Goal: Transaction & Acquisition: Purchase product/service

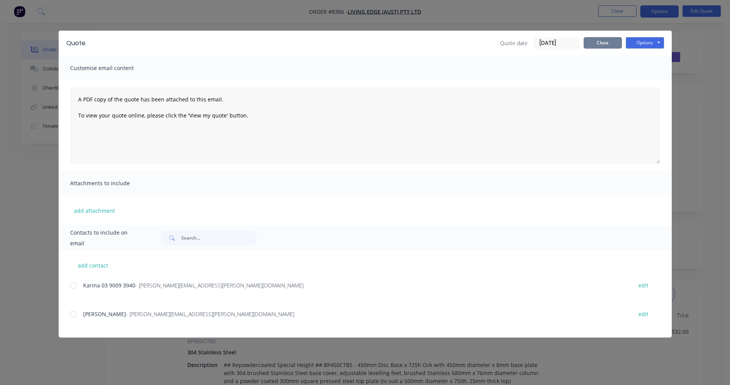
click at [596, 44] on button "Close" at bounding box center [602, 42] width 38 height 11
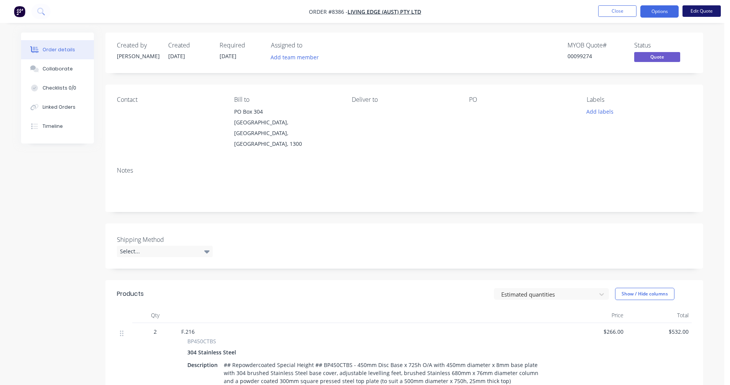
click at [704, 5] on button "Edit Quote" at bounding box center [701, 10] width 38 height 11
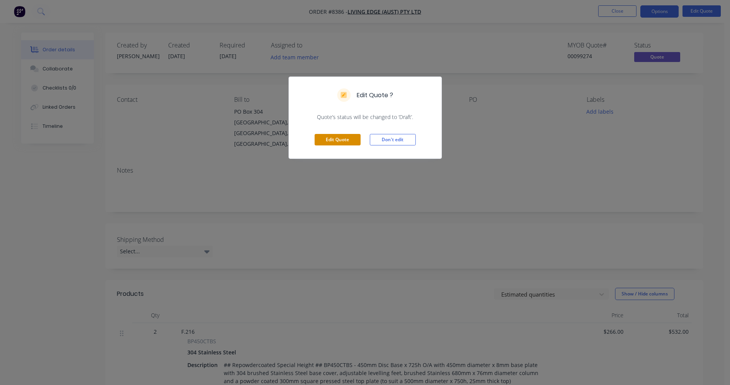
click at [341, 143] on button "Edit Quote" at bounding box center [337, 139] width 46 height 11
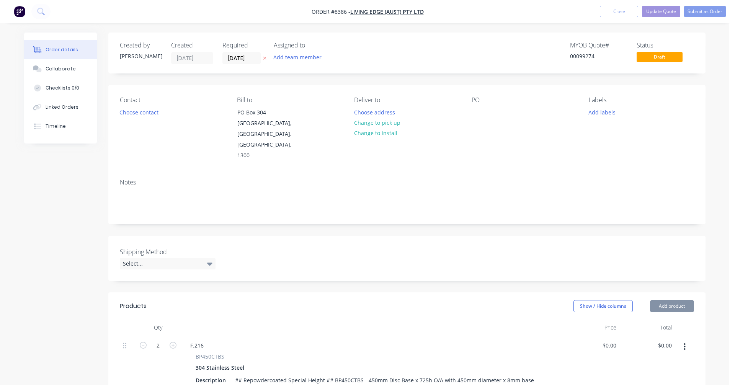
type input "$266.00"
type input "$532.00"
type input "$150.90"
type input "$905.40"
type input "$496.00"
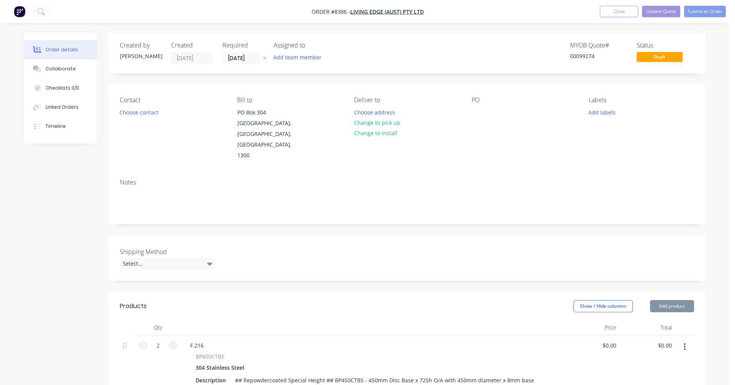
type input "$1,984.00"
type input "$29.40"
type input "$117.60"
type input "$496.00"
type input "$992.00"
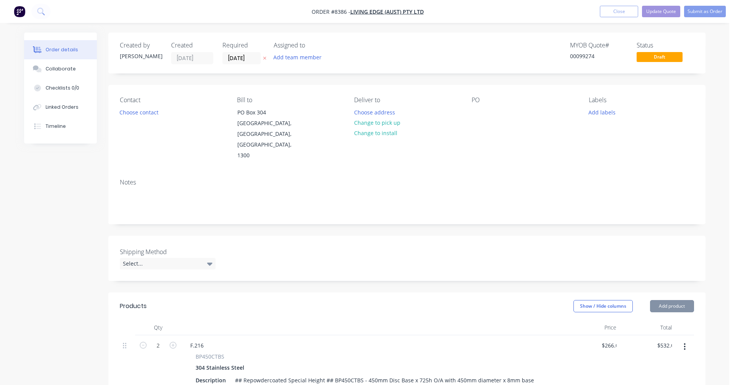
type input "$29.40"
type input "$58.80"
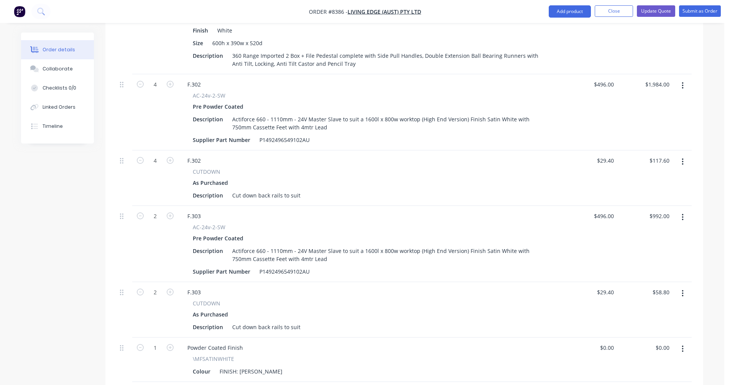
scroll to position [601, 0]
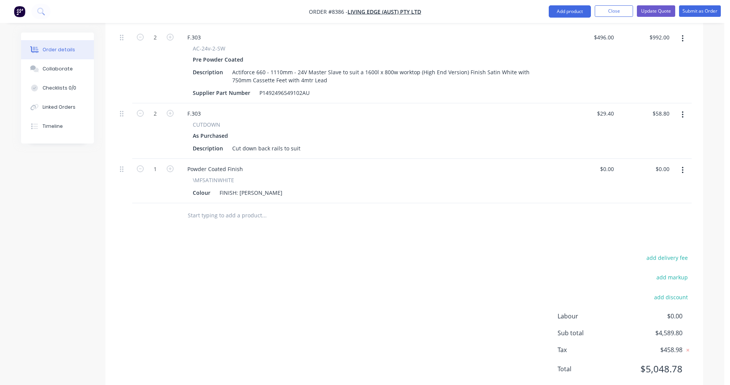
click at [218, 208] on input "text" at bounding box center [263, 215] width 153 height 15
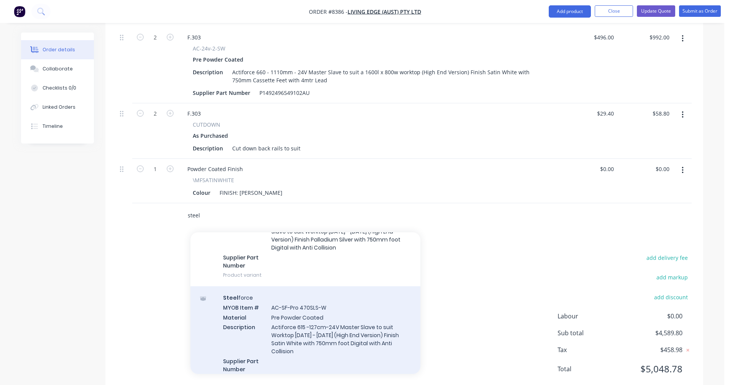
scroll to position [268, 0]
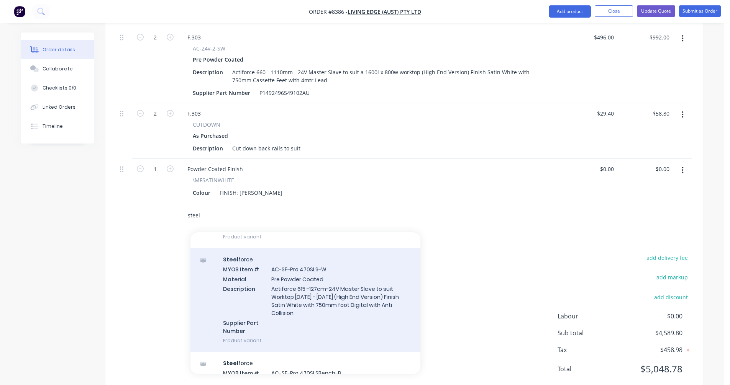
type input "steel"
click at [327, 275] on div "Steel force MYOB Item # AC-SF-Pro 470SLS-W Material Pre Powder Coated Descripti…" at bounding box center [305, 300] width 230 height 104
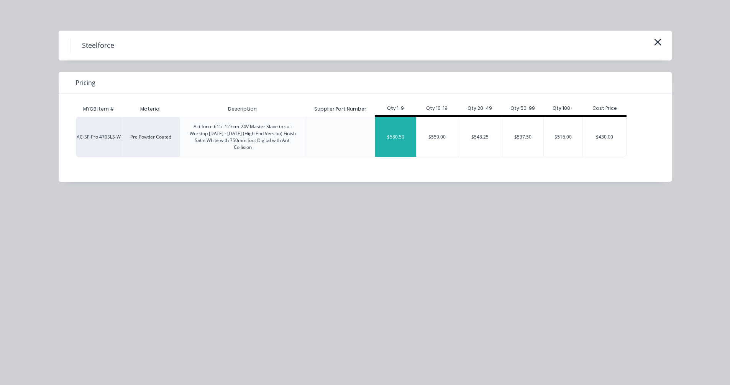
click at [396, 136] on div "$580.50" at bounding box center [395, 137] width 41 height 40
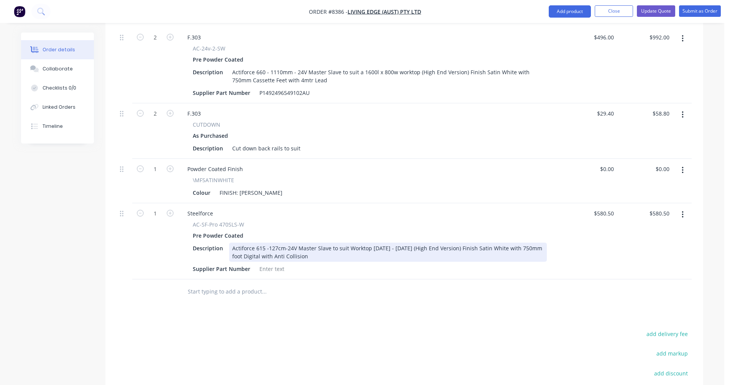
scroll to position [562, 0]
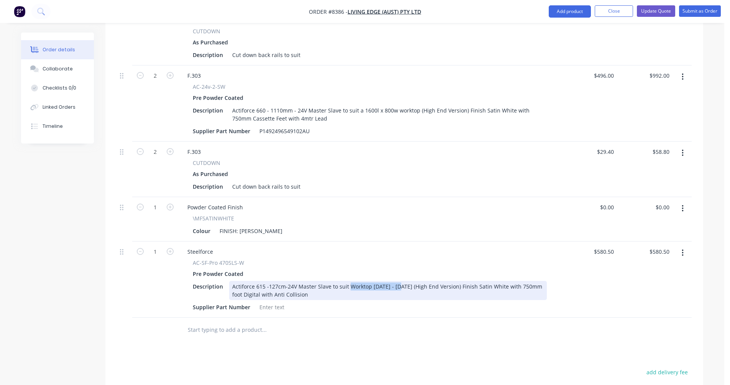
drag, startPoint x: 399, startPoint y: 264, endPoint x: 348, endPoint y: 265, distance: 51.0
click at [348, 281] on div "Actiforce 615 -127cm-24V Master Slave to suit Worktop [DATE] - [DATE] (High End…" at bounding box center [388, 290] width 318 height 19
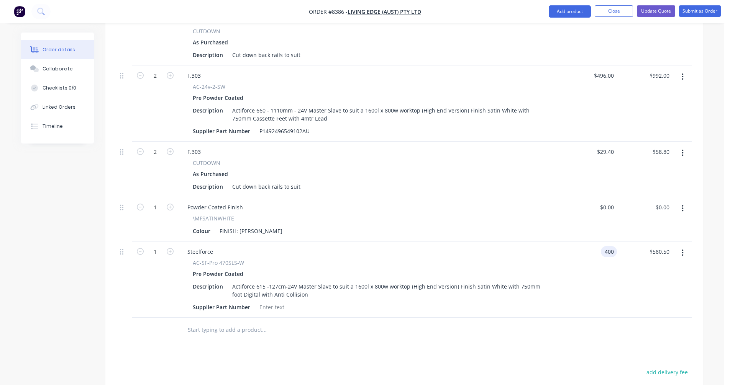
type input "$400.00"
drag, startPoint x: 213, startPoint y: 229, endPoint x: 178, endPoint y: 229, distance: 34.1
click at [178, 242] on div "Steelforce AC-SF-Pro 470SLS-W Pre Powder Coated Description Actiforce 615 -127c…" at bounding box center [369, 280] width 383 height 76
click at [169, 248] on icon "button" at bounding box center [170, 251] width 7 height 7
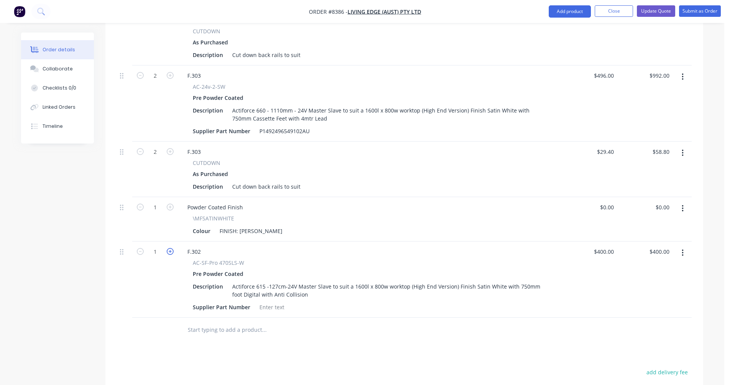
type input "2"
type input "$800.00"
click at [168, 248] on icon "button" at bounding box center [170, 251] width 7 height 7
type input "3"
type input "$1,200.00"
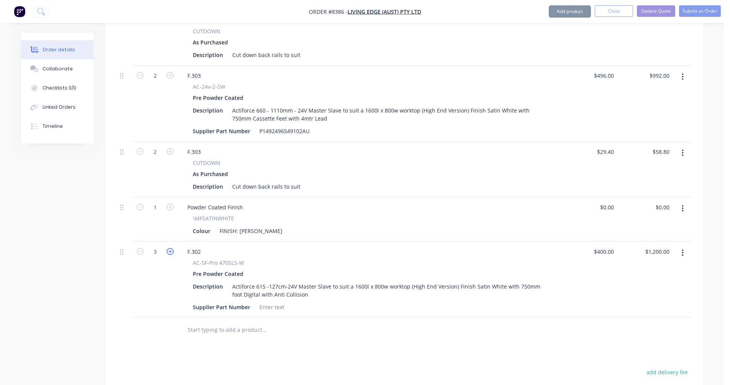
click at [168, 248] on icon "button" at bounding box center [170, 251] width 7 height 7
type input "4"
type input "$1,600.00"
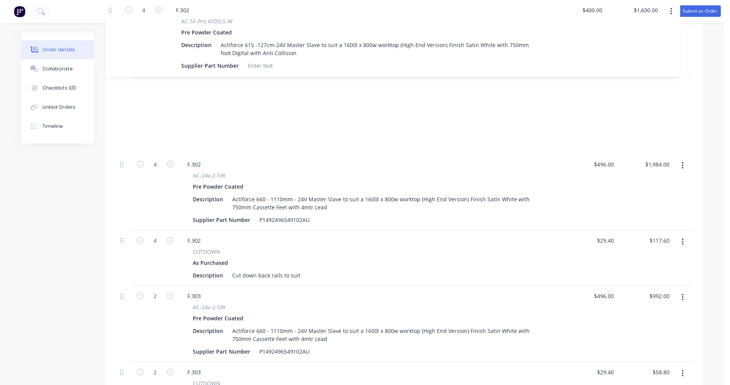
scroll to position [412, 0]
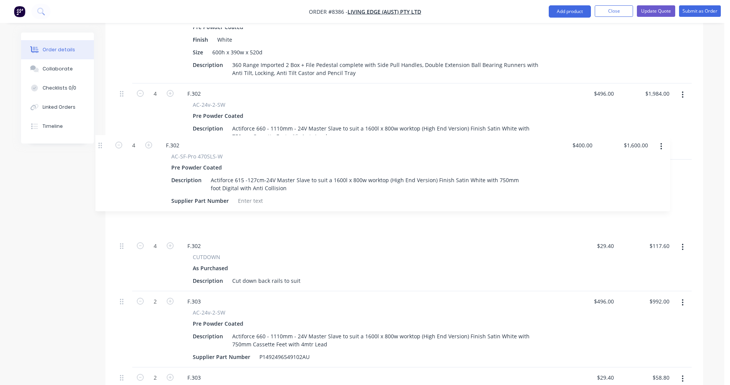
drag, startPoint x: 121, startPoint y: 233, endPoint x: 100, endPoint y: 145, distance: 90.9
click at [100, 145] on div "Created by [PERSON_NAME] Created [DATE] Required [DATE] Assigned to Add team me…" at bounding box center [362, 145] width 682 height 1051
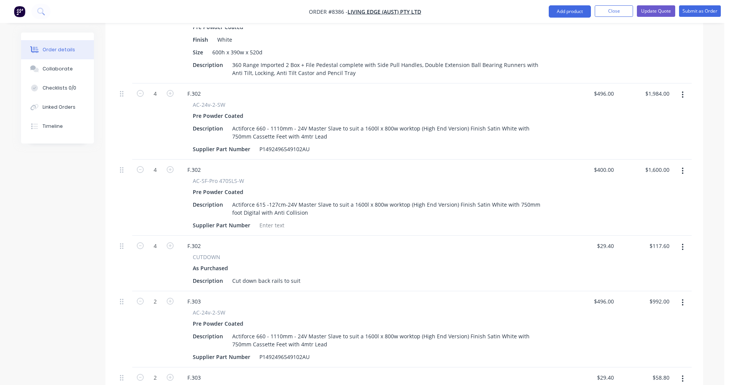
click at [681, 91] on icon "button" at bounding box center [682, 95] width 2 height 8
click at [646, 155] on div "Delete" at bounding box center [654, 160] width 59 height 11
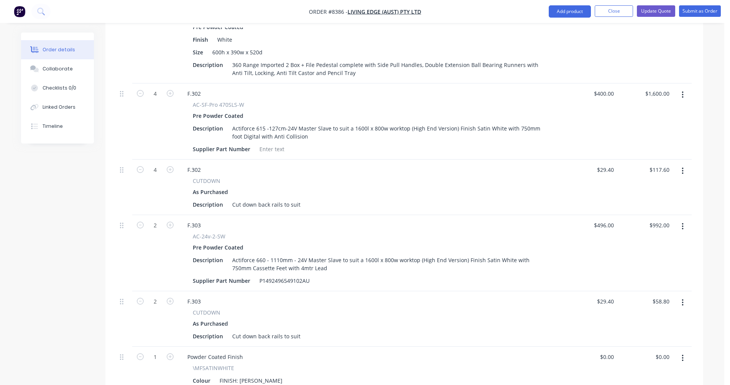
click at [679, 88] on button "button" at bounding box center [682, 95] width 18 height 14
click at [659, 125] on div "Duplicate" at bounding box center [654, 130] width 59 height 11
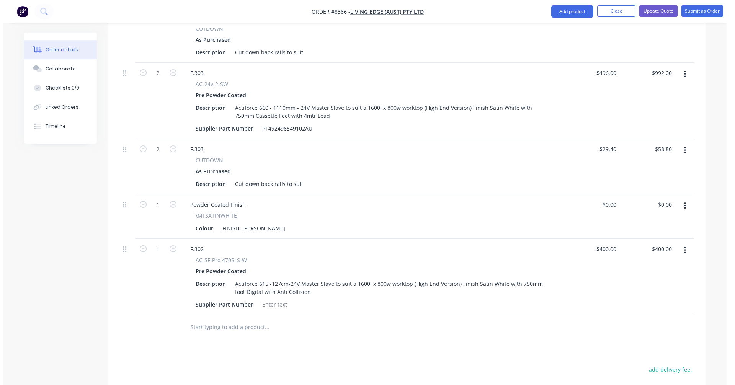
scroll to position [566, 0]
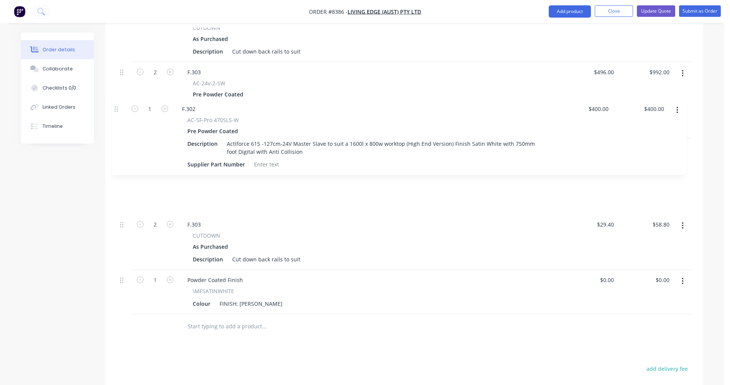
drag, startPoint x: 121, startPoint y: 229, endPoint x: 116, endPoint y: 109, distance: 120.0
click at [116, 109] on div "Qty Price Total 2 F.216 BP450CTBS 304 Stainless Steel Description ## Repowderco…" at bounding box center [403, 46] width 597 height 585
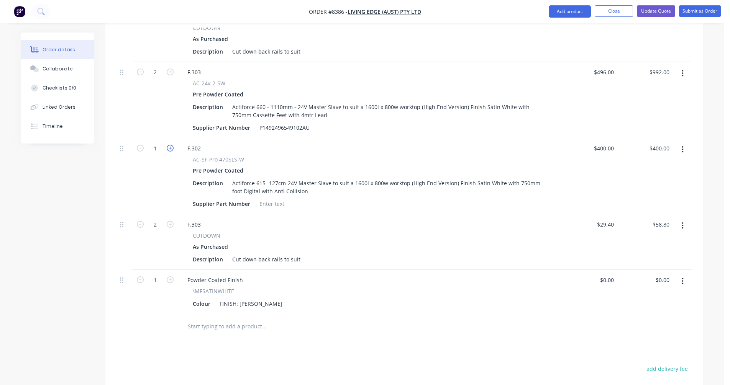
click at [169, 145] on icon "button" at bounding box center [170, 148] width 7 height 7
type input "2"
type input "$800.00"
click at [201, 143] on div "F.302" at bounding box center [194, 148] width 26 height 11
type input "$400.00"
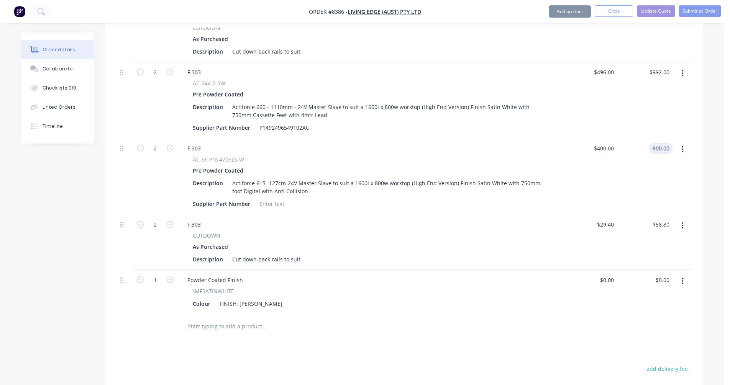
type input "$800.00"
click at [684, 67] on button "button" at bounding box center [682, 74] width 18 height 14
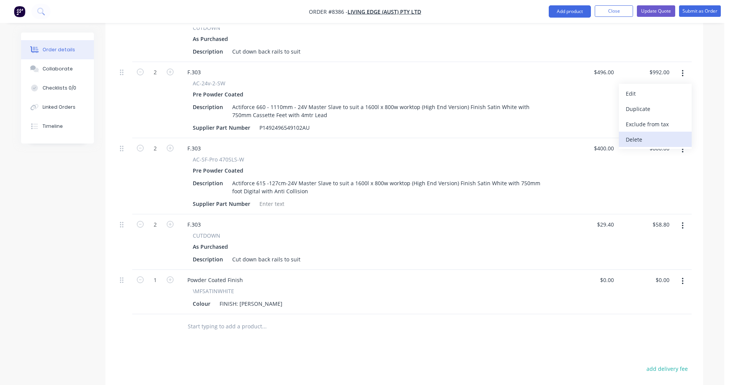
click at [643, 134] on div "Delete" at bounding box center [654, 139] width 59 height 11
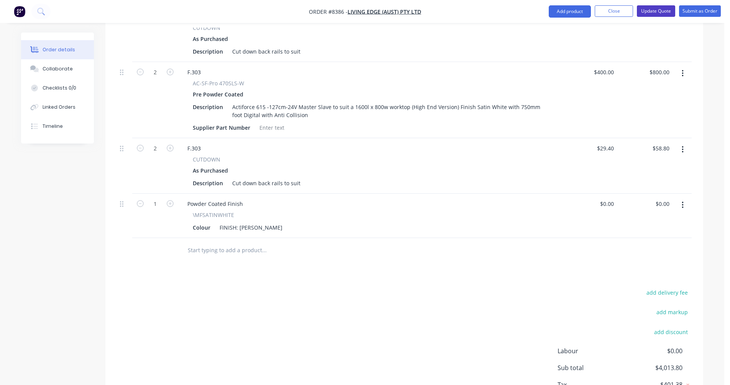
click at [654, 10] on button "Update Quote" at bounding box center [656, 10] width 38 height 11
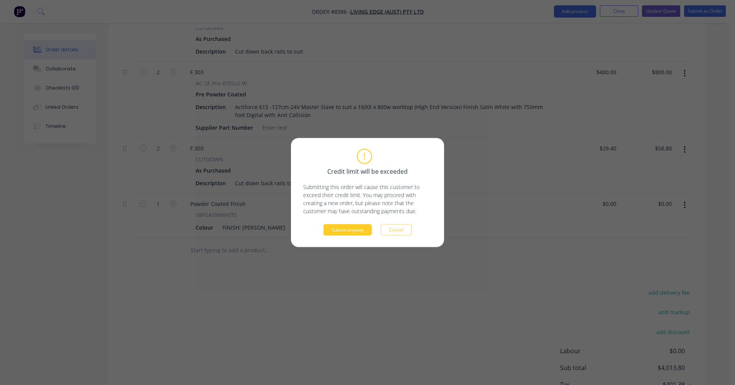
click at [348, 228] on button "Submit anyway" at bounding box center [348, 229] width 48 height 11
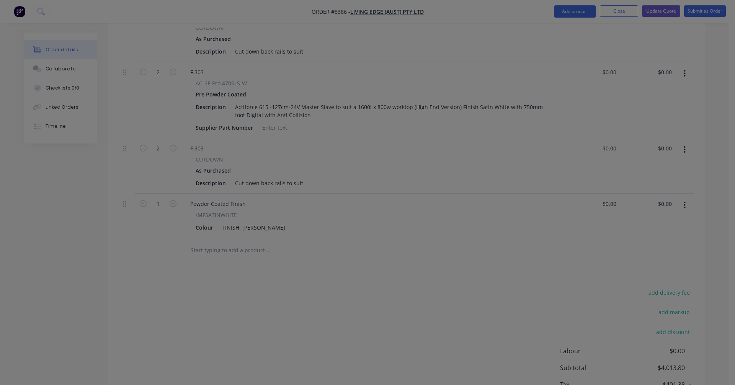
type input "$266.00"
type input "$532.00"
type input "$150.90"
type input "$905.40"
type input "$400.00"
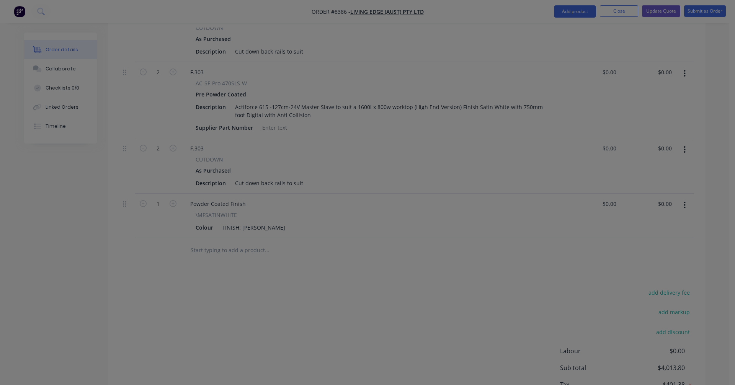
type input "$1,600.00"
type input "$29.40"
type input "$117.60"
type input "$400.00"
type input "$800.00"
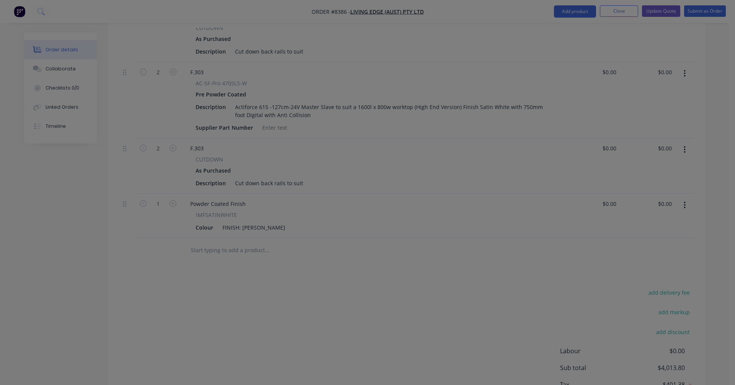
type input "$29.40"
type input "$58.80"
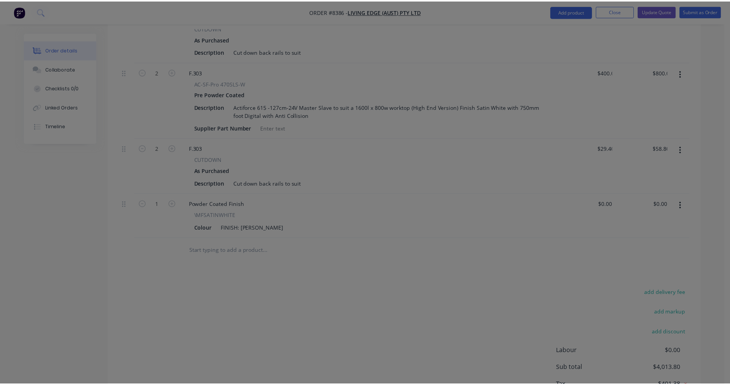
scroll to position [495, 0]
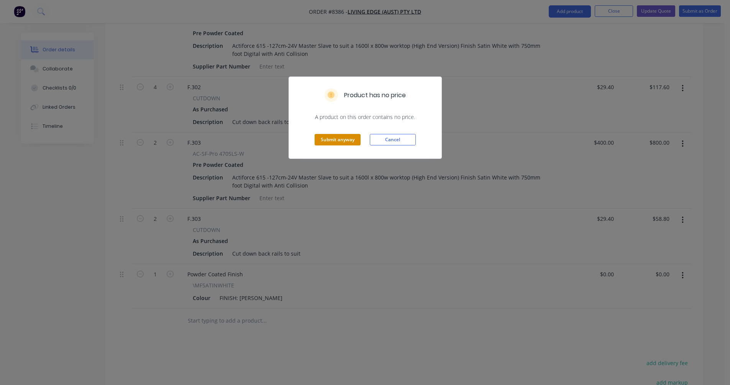
click at [332, 140] on button "Submit anyway" at bounding box center [337, 139] width 46 height 11
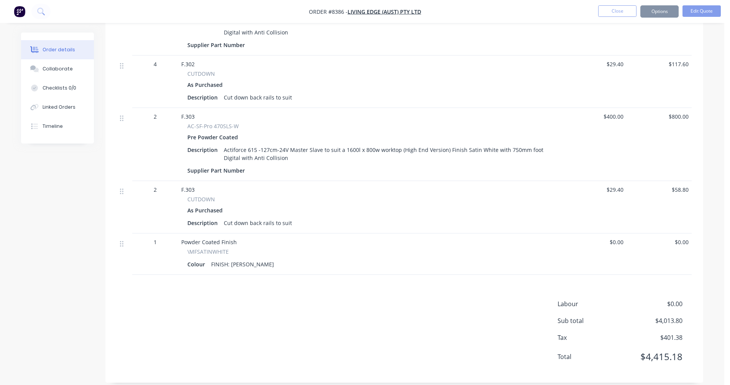
scroll to position [494, 0]
click at [659, 12] on button "Options" at bounding box center [659, 11] width 38 height 12
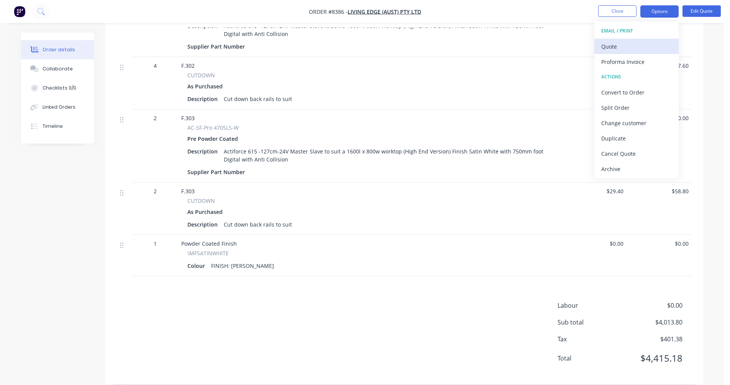
click at [628, 43] on div "Quote" at bounding box center [636, 46] width 70 height 11
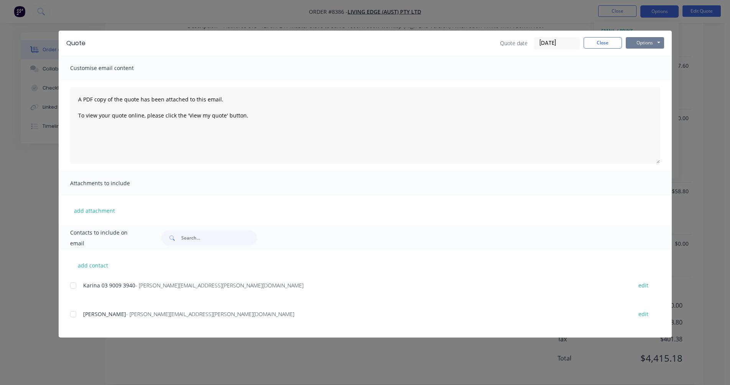
click at [648, 40] on button "Options" at bounding box center [644, 42] width 38 height 11
click at [650, 58] on button "Preview" at bounding box center [649, 56] width 49 height 13
drag, startPoint x: 656, startPoint y: 73, endPoint x: 651, endPoint y: 67, distance: 7.9
click at [656, 73] on div "Customise email content" at bounding box center [365, 68] width 613 height 25
click at [604, 46] on button "Close" at bounding box center [602, 42] width 38 height 11
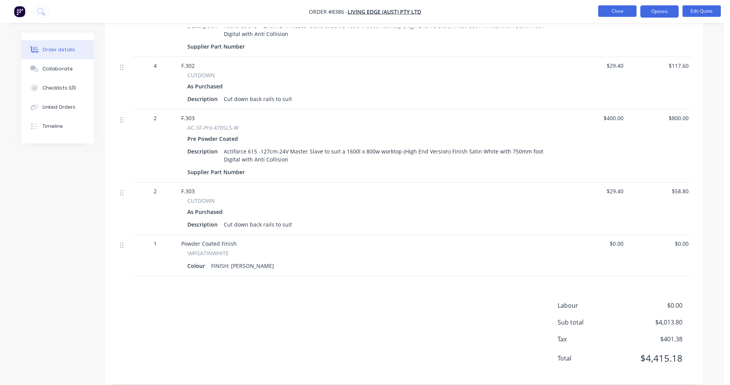
click at [619, 10] on button "Close" at bounding box center [617, 10] width 38 height 11
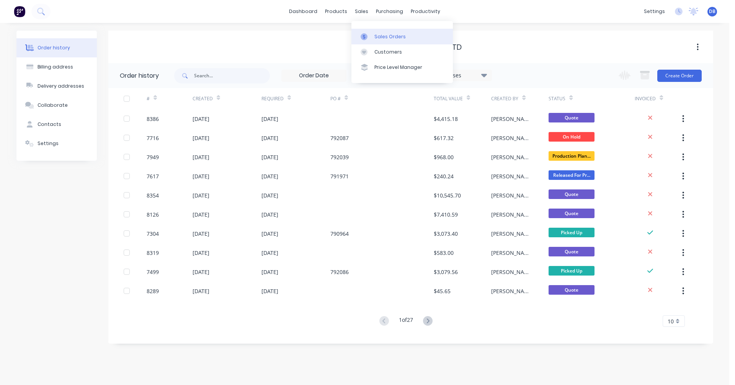
click at [378, 34] on div "Sales Orders" at bounding box center [390, 36] width 31 height 7
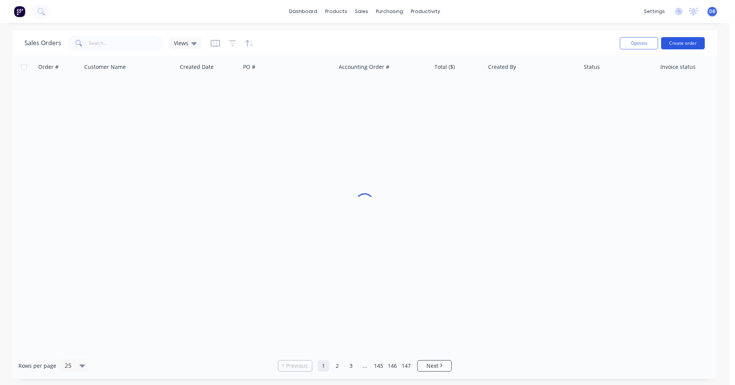
click at [683, 43] on button "Create order" at bounding box center [683, 43] width 44 height 12
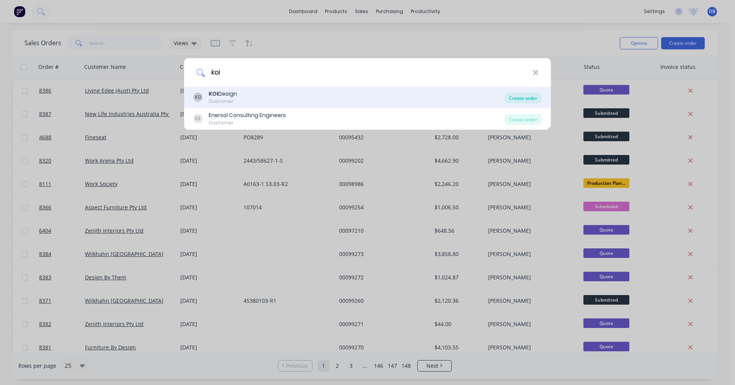
type input "koi"
click at [517, 98] on div "Create order" at bounding box center [523, 98] width 37 height 11
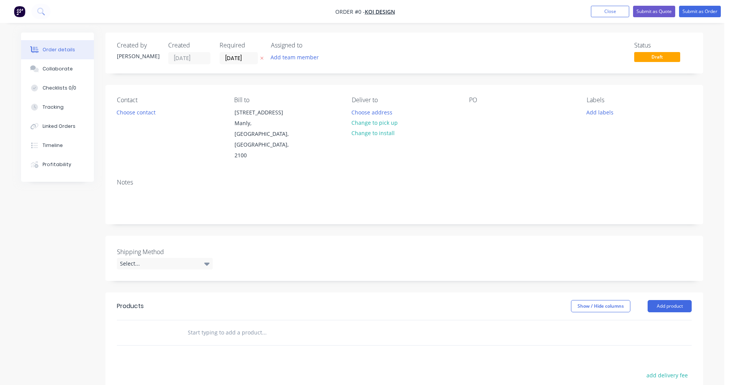
click at [218, 325] on input "text" at bounding box center [263, 332] width 153 height 15
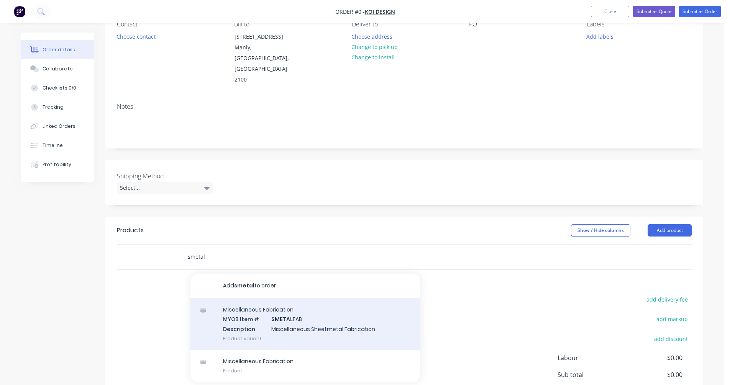
scroll to position [77, 0]
type input "smetal"
click at [267, 298] on div "Miscellaneous Fabrication MYOB Item # SMETAL FAB Description Miscellaneous Shee…" at bounding box center [305, 324] width 230 height 52
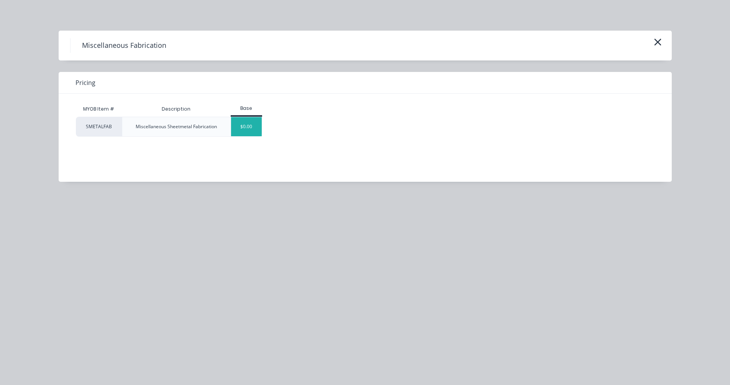
click at [239, 130] on div "$0.00" at bounding box center [246, 126] width 31 height 19
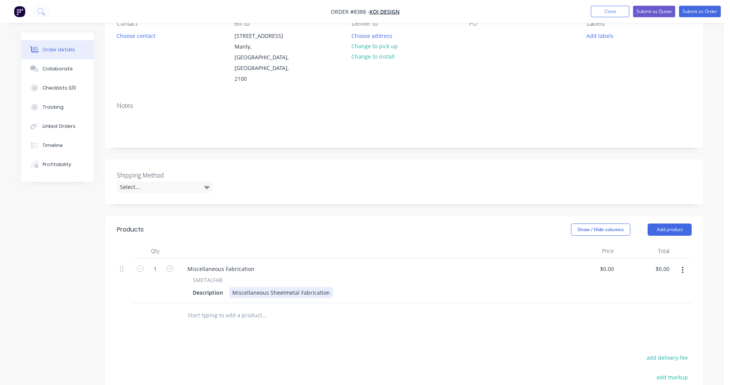
click at [309, 287] on div "Miscellaneous Sheetmetal Fabrication" at bounding box center [281, 292] width 104 height 11
drag, startPoint x: 327, startPoint y: 272, endPoint x: 230, endPoint y: 272, distance: 96.5
click at [230, 287] on div "Miscellaneous Sheetmetal Fabrication" at bounding box center [281, 292] width 104 height 11
paste div
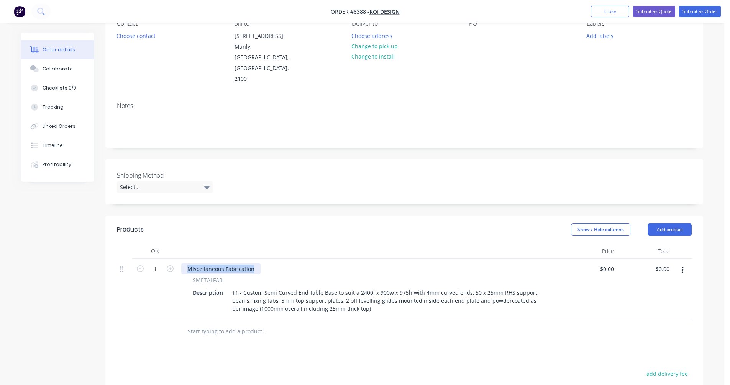
drag, startPoint x: 252, startPoint y: 247, endPoint x: 184, endPoint y: 249, distance: 68.6
click at [184, 264] on div "Miscellaneous Fabrication" at bounding box center [220, 269] width 79 height 11
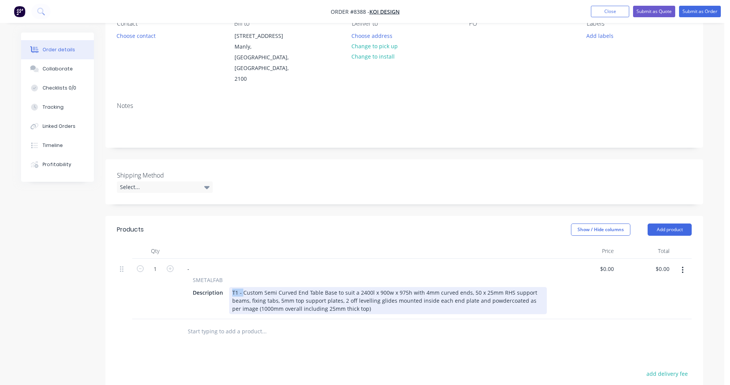
drag, startPoint x: 242, startPoint y: 272, endPoint x: 229, endPoint y: 269, distance: 13.3
click at [229, 287] on div "T1 - Custom Semi Curved End Table Base to suit a 2400l x 900w x 975h with 4mm c…" at bounding box center [388, 300] width 318 height 27
click at [393, 287] on div "Custom Semi Curved End Table Base to suit a 3600l x 1200w x 975h with 4mm curve…" at bounding box center [388, 300] width 318 height 27
drag, startPoint x: 412, startPoint y: 271, endPoint x: 401, endPoint y: 271, distance: 10.7
click at [401, 287] on div "Custom Semi Curved End Table Base to suit a 3600l x 1200w x 695h with 4mm curve…" at bounding box center [388, 300] width 318 height 27
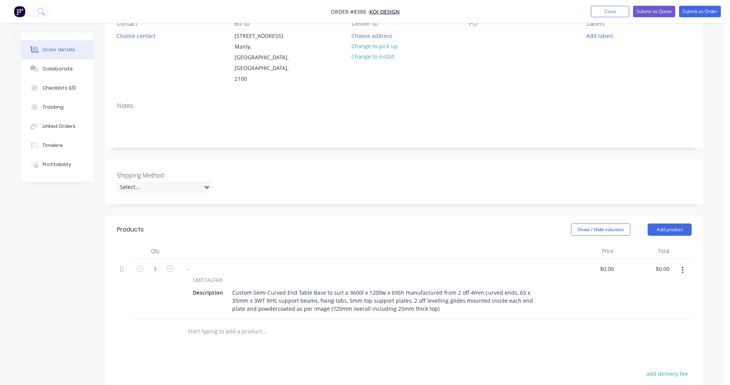
click at [225, 324] on input "text" at bounding box center [263, 331] width 153 height 15
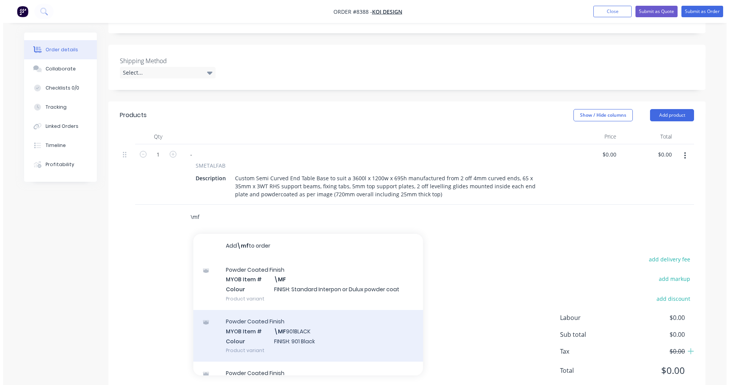
scroll to position [193, 0]
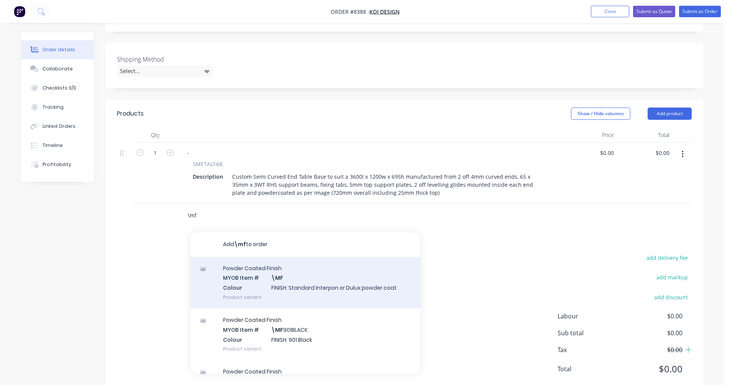
type input "\mf"
click at [286, 260] on div "Powder Coated Finish MYOB Item # \MF Colour FINISH: Standard Interpon or Dulux …" at bounding box center [305, 283] width 230 height 52
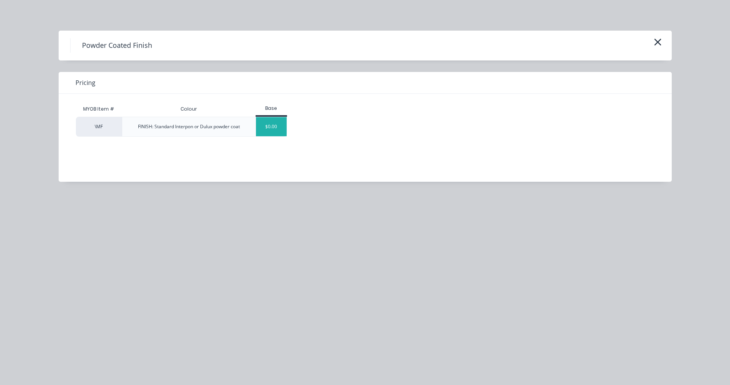
click at [272, 126] on div "$0.00" at bounding box center [271, 126] width 31 height 19
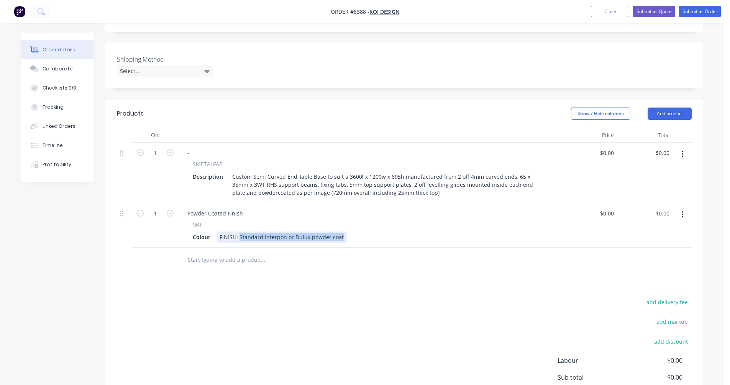
drag, startPoint x: 340, startPoint y: 216, endPoint x: 238, endPoint y: 217, distance: 101.9
click at [238, 232] on div "FINISH: Standard Interpon or Dulux powder coat" at bounding box center [281, 237] width 130 height 11
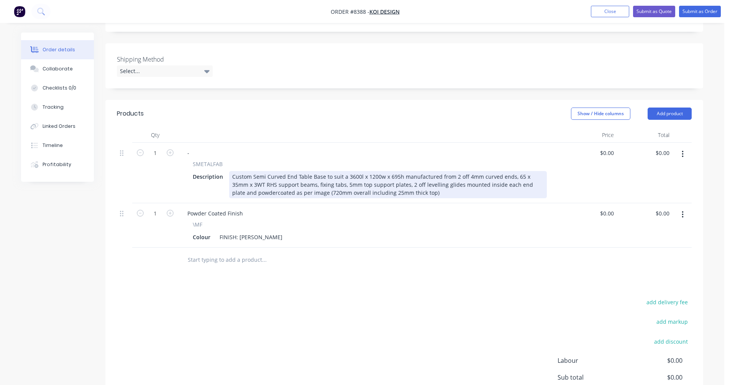
click at [352, 171] on div "Custom Semi Curved End Table Base to suit a 3600l x 1200w x 695h manufactured f…" at bounding box center [388, 184] width 318 height 27
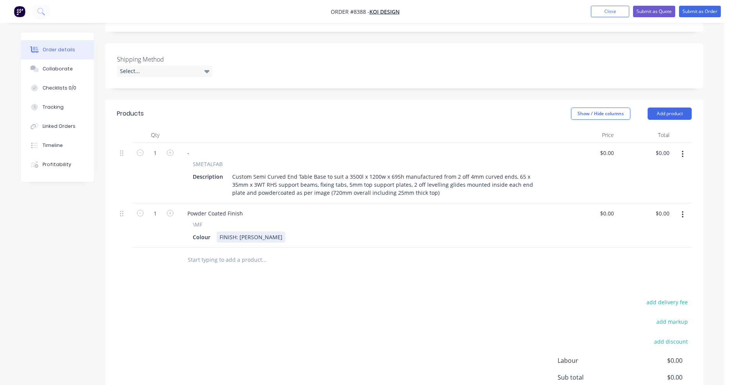
type input "$0.00"
drag, startPoint x: 278, startPoint y: 214, endPoint x: 265, endPoint y: 214, distance: 13.4
click at [265, 232] on div "FINISH: [PERSON_NAME]" at bounding box center [250, 237] width 69 height 11
click at [280, 232] on div "Colour FINISH: [PERSON_NAME]" at bounding box center [368, 237] width 357 height 11
click at [272, 232] on div "FINISH: [PERSON_NAME]" at bounding box center [250, 237] width 69 height 11
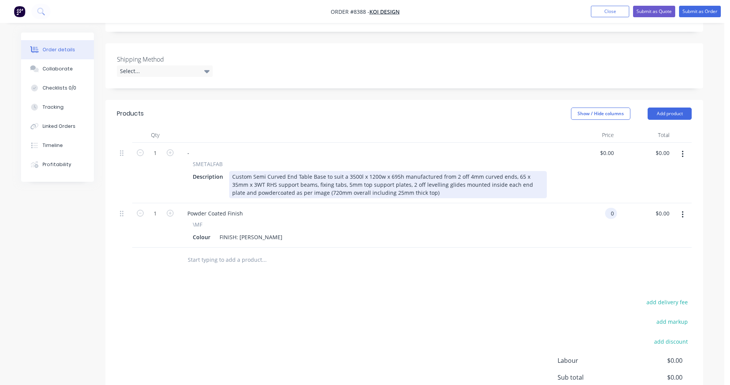
type input "$0.00"
click at [371, 171] on div "Custom Semi Curved End Table Base to suit a 3500l x 1200w x 695h manufactured f…" at bounding box center [388, 184] width 318 height 27
click at [392, 171] on div "Custom Semi Curved End Table Base to suit a 3500l x 1200w x 695h manufactured f…" at bounding box center [388, 184] width 318 height 27
type input "$1,558.00"
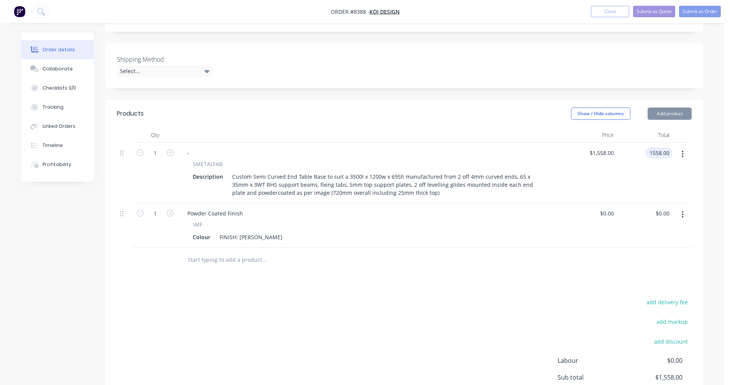
type input "$1,558.00"
click at [647, 12] on button "Submit as Quote" at bounding box center [654, 11] width 42 height 11
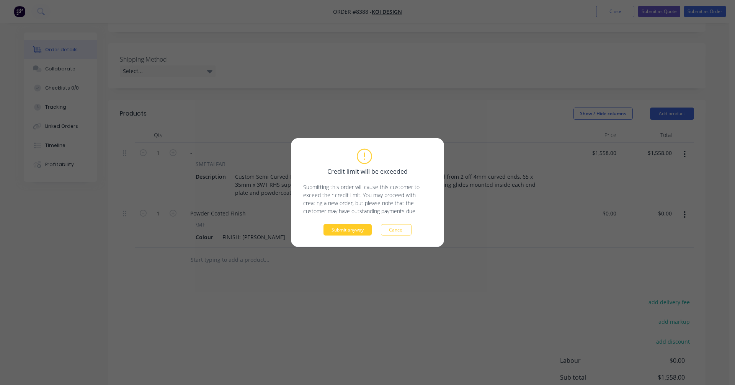
click at [360, 230] on button "Submit anyway" at bounding box center [348, 229] width 48 height 11
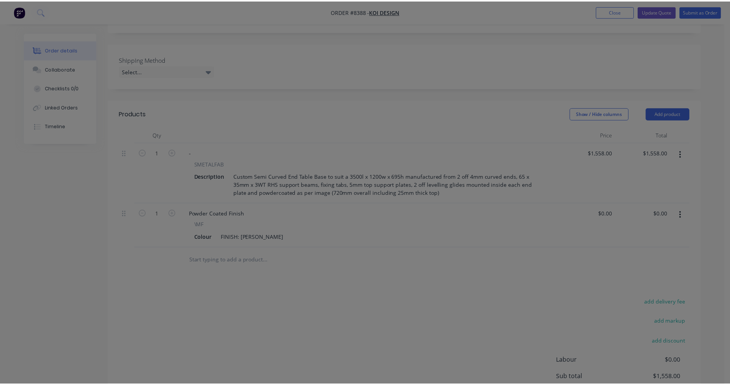
scroll to position [138, 0]
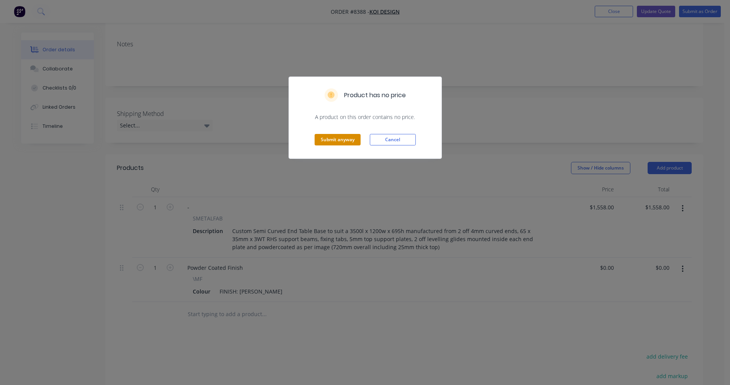
click at [349, 139] on button "Submit anyway" at bounding box center [337, 139] width 46 height 11
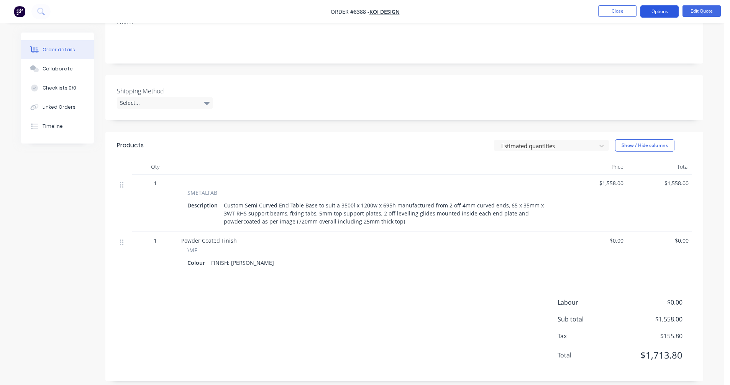
click at [658, 11] on button "Options" at bounding box center [659, 11] width 38 height 12
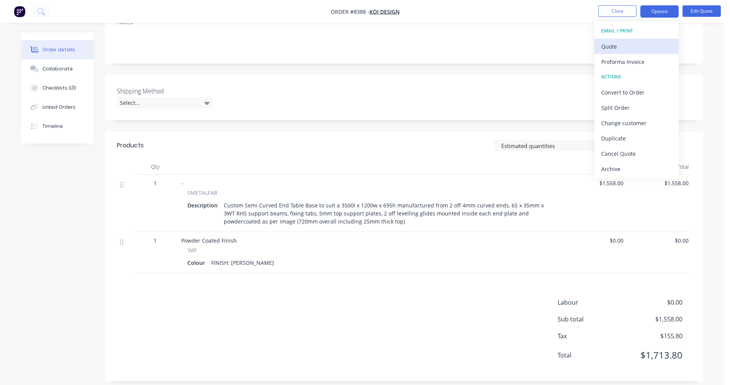
click at [612, 49] on div "Quote" at bounding box center [636, 46] width 70 height 11
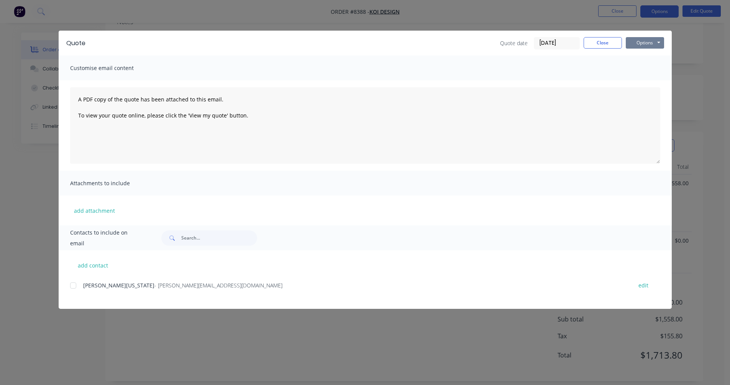
click at [649, 43] on button "Options" at bounding box center [644, 42] width 38 height 11
click at [647, 54] on button "Preview" at bounding box center [649, 56] width 49 height 13
drag, startPoint x: 609, startPoint y: 45, endPoint x: 608, endPoint y: 36, distance: 8.5
click at [609, 44] on button "Close" at bounding box center [602, 42] width 38 height 11
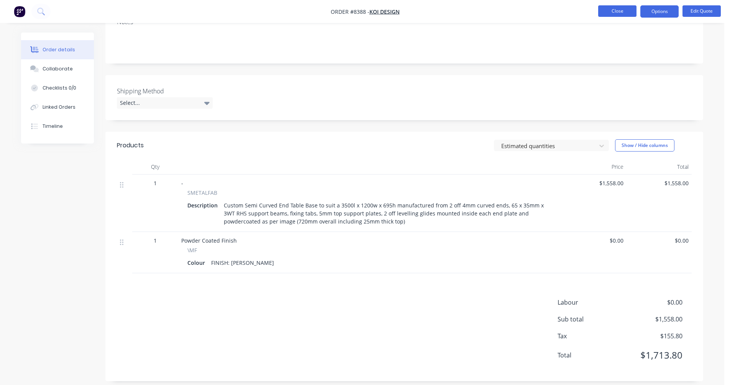
click at [611, 11] on button "Close" at bounding box center [617, 10] width 38 height 11
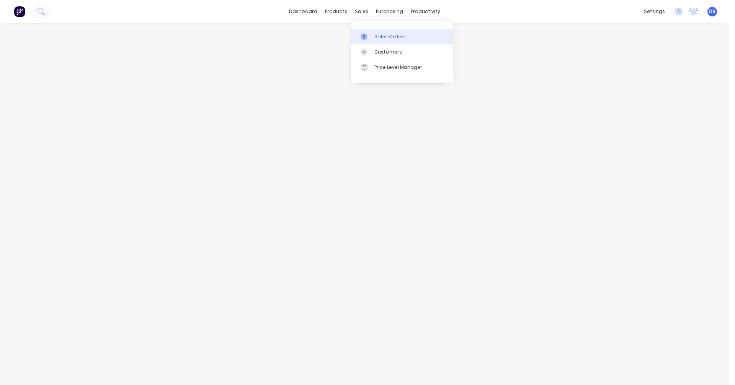
click at [375, 37] on div "Sales Orders" at bounding box center [390, 36] width 31 height 7
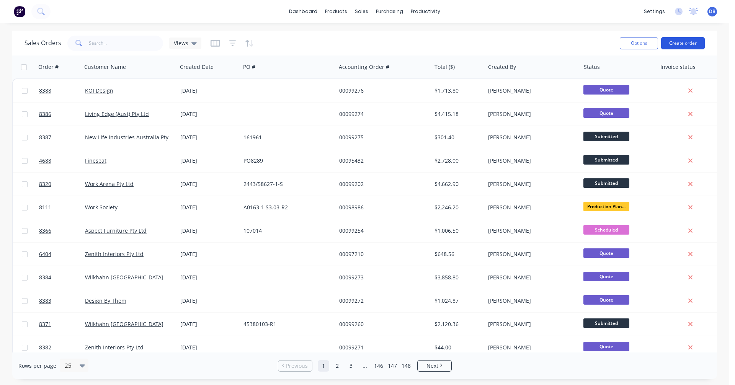
click at [687, 42] on button "Create order" at bounding box center [683, 43] width 44 height 12
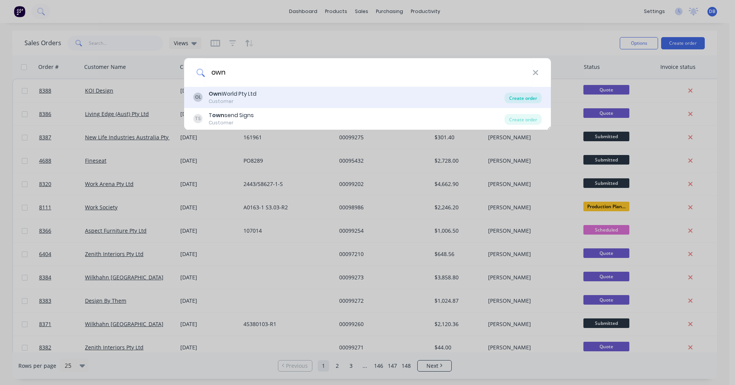
type input "own"
click at [524, 100] on div "Create order" at bounding box center [523, 98] width 37 height 11
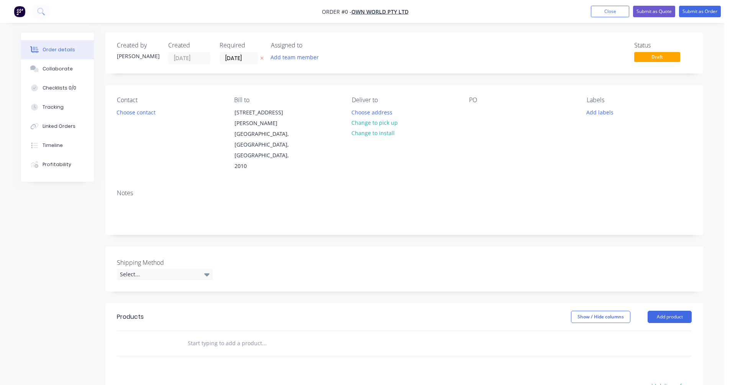
click at [203, 336] on input "text" at bounding box center [263, 343] width 153 height 15
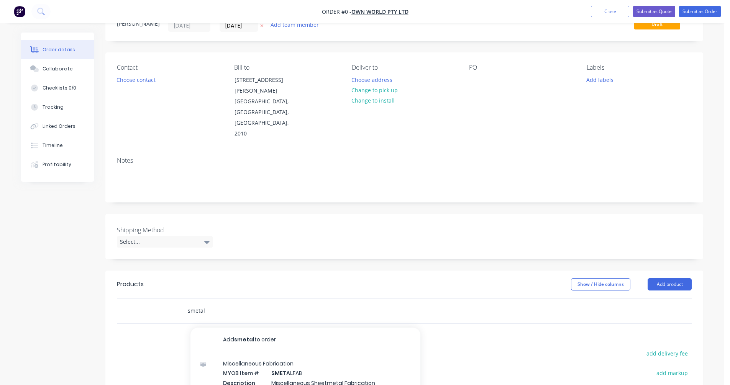
scroll to position [118, 0]
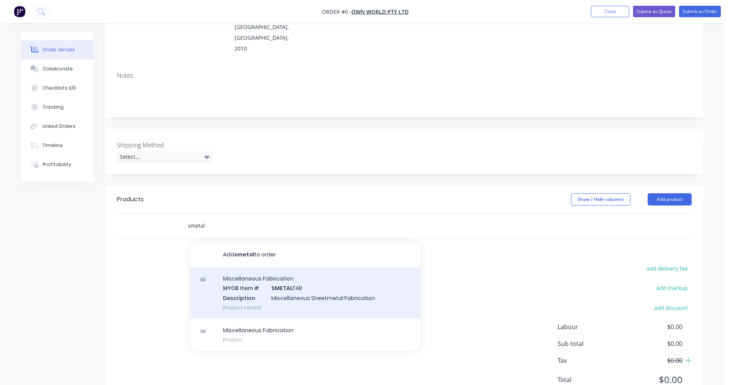
type input "smetal"
click at [301, 267] on div "Miscellaneous Fabrication MYOB Item # SMETAL FAB Description Miscellaneous Shee…" at bounding box center [305, 293] width 230 height 52
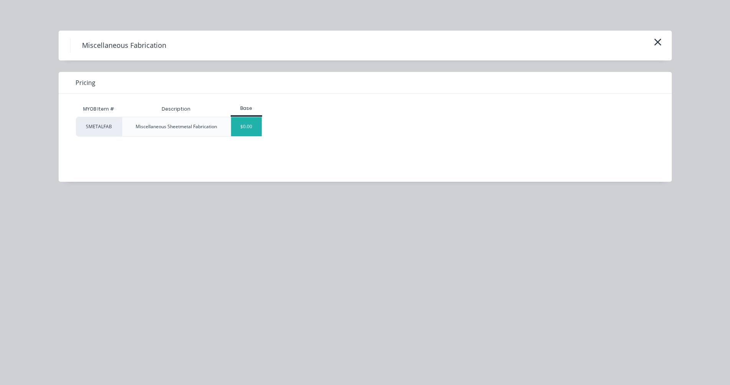
click at [244, 128] on div "$0.00" at bounding box center [246, 126] width 31 height 19
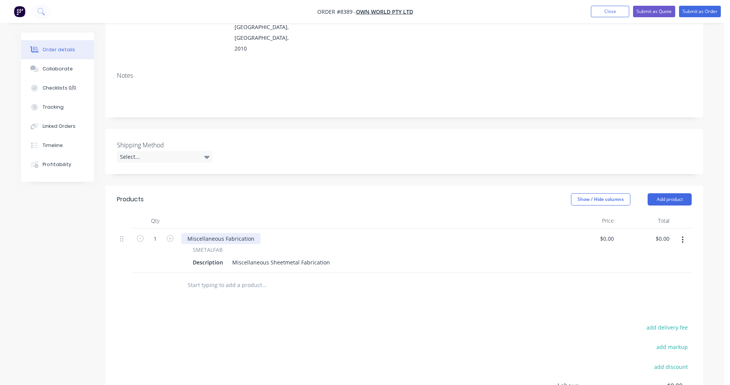
click at [235, 233] on div "Miscellaneous Fabrication" at bounding box center [220, 238] width 79 height 11
drag, startPoint x: 224, startPoint y: 206, endPoint x: 178, endPoint y: 206, distance: 46.0
click at [178, 229] on div "Miscellaneous Fabrication SMETALFAB Description Miscellaneous Sheetmetal Fabric…" at bounding box center [369, 251] width 383 height 44
click at [169, 235] on icon "button" at bounding box center [170, 238] width 7 height 7
type input "2"
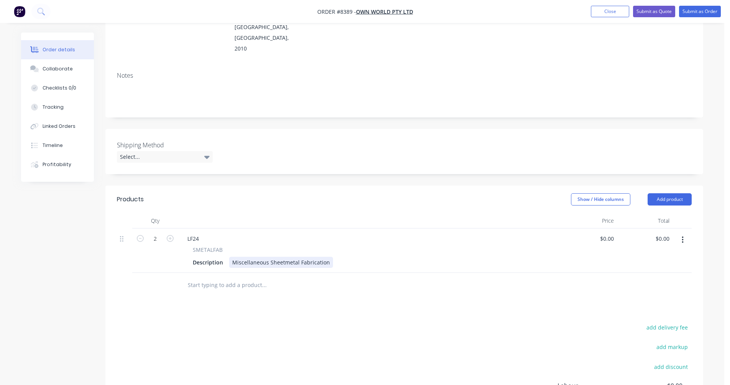
click at [280, 257] on div "Miscellaneous Sheetmetal Fabrication" at bounding box center [281, 262] width 104 height 11
click at [266, 257] on div "Miscellaneous Sheetmetal Fabrication" at bounding box center [281, 262] width 104 height 11
drag, startPoint x: 328, startPoint y: 231, endPoint x: 218, endPoint y: 234, distance: 109.6
click at [218, 257] on div "Description Miscellaneous Sheetmetal Fabrication" at bounding box center [368, 262] width 357 height 11
paste div
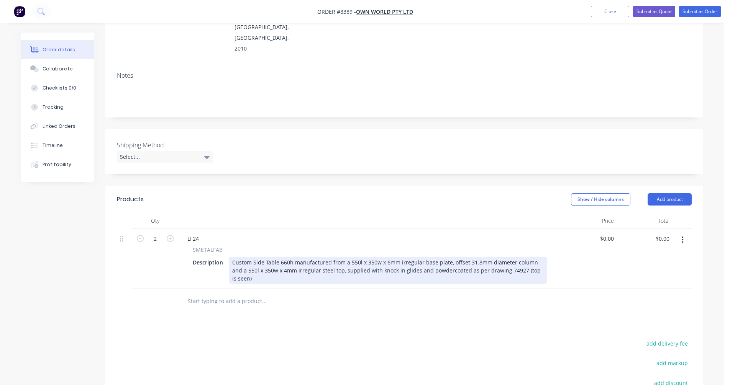
click at [288, 257] on div "Custom Side Table 660h manufactured from a 550l x 350w x 6mm irregular base pla…" at bounding box center [388, 270] width 318 height 27
click at [447, 257] on div "Custom Side Table 635h manufactured from a 550l x 350w x 6mm irregular base pla…" at bounding box center [388, 270] width 318 height 27
type input "$305.00"
type input "$610.00"
drag, startPoint x: 507, startPoint y: 238, endPoint x: 456, endPoint y: 241, distance: 51.4
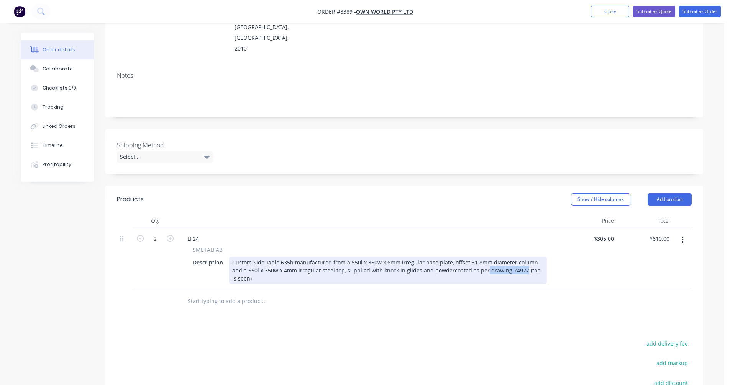
click at [456, 257] on div "Custom Side Table 635h manufactured from a 550l x 350w x 6mm irregular base pla…" at bounding box center [388, 270] width 318 height 27
click at [457, 257] on div "Custom Side Table 635h manufactured from a 550l x 350w x 6mm irregular base pla…" at bounding box center [388, 270] width 318 height 27
drag, startPoint x: 507, startPoint y: 237, endPoint x: 458, endPoint y: 242, distance: 49.2
click at [456, 257] on div "Custom Side Table 635h manufactured from a 550l x 350w x 6mm irregular base pla…" at bounding box center [388, 270] width 318 height 27
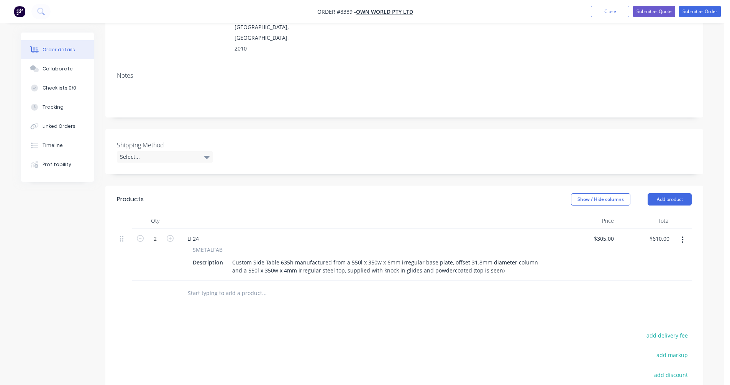
click at [202, 286] on input "text" at bounding box center [263, 293] width 153 height 15
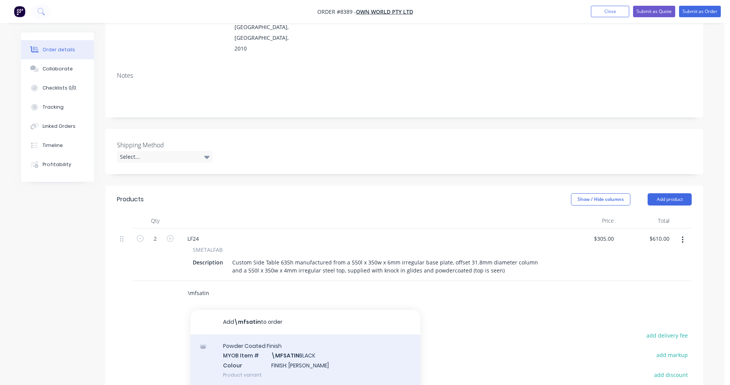
type input "\mfsatin"
click at [301, 335] on div "Powder Coated Finish MYOB Item # \MFSATIN BLACK Colour FINISH: Satin Black Prod…" at bounding box center [305, 361] width 230 height 52
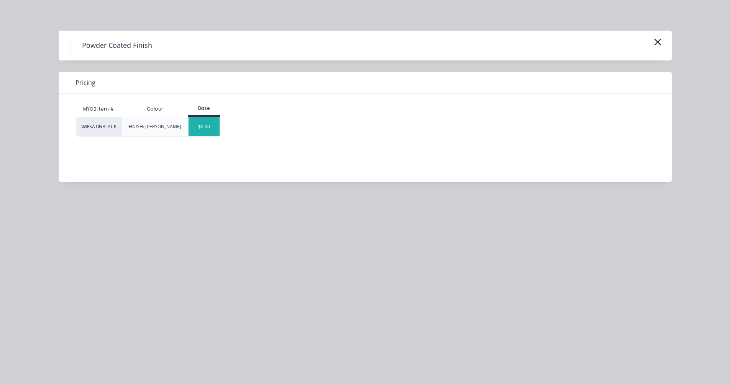
click at [205, 125] on div "$0.00" at bounding box center [203, 126] width 31 height 19
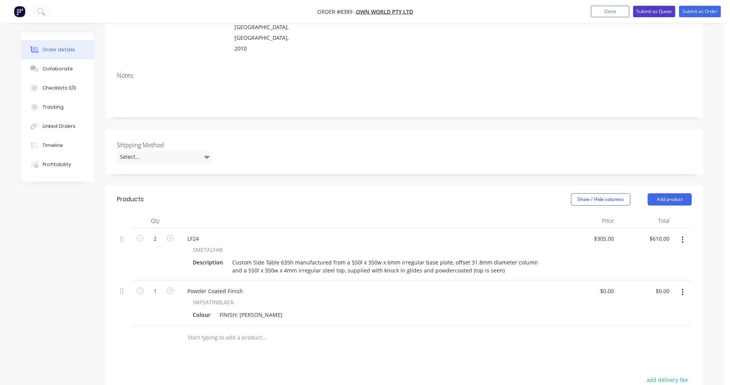
click at [655, 12] on button "Submit as Quote" at bounding box center [654, 11] width 42 height 11
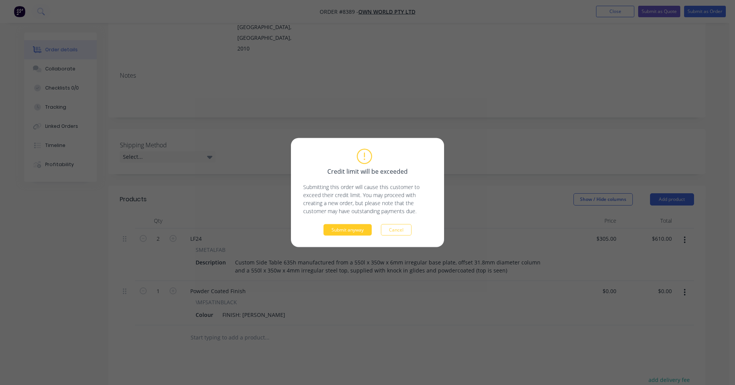
click at [342, 231] on button "Submit anyway" at bounding box center [348, 229] width 48 height 11
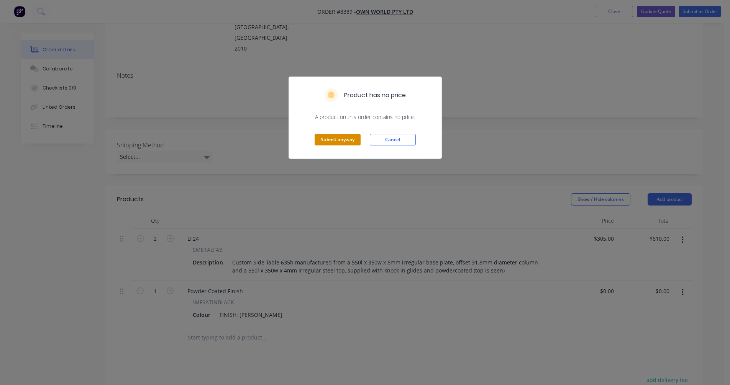
click at [339, 140] on button "Submit anyway" at bounding box center [337, 139] width 46 height 11
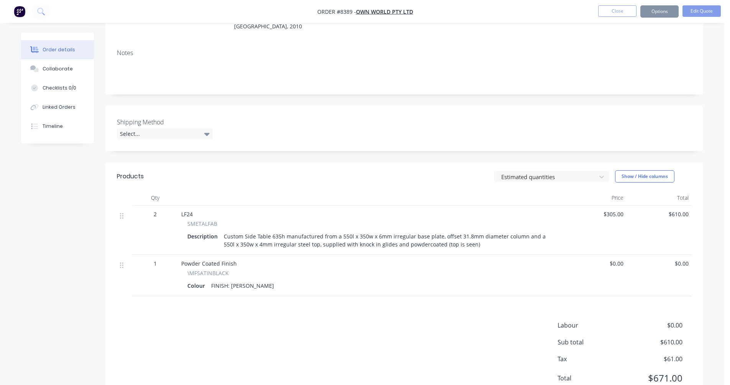
scroll to position [117, 0]
click at [662, 10] on button "Options" at bounding box center [659, 11] width 38 height 12
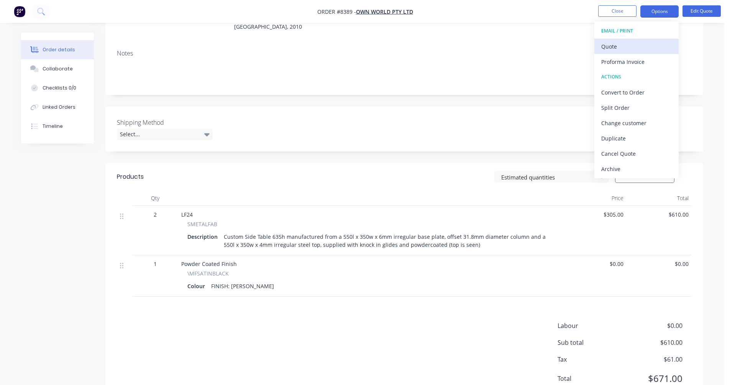
click at [629, 45] on div "Quote" at bounding box center [636, 46] width 70 height 11
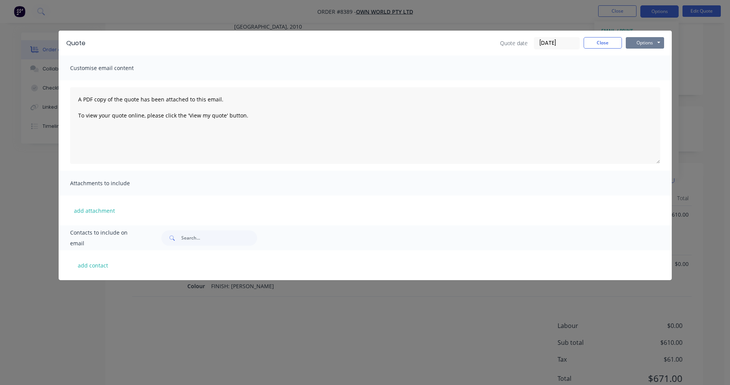
click at [655, 41] on button "Options" at bounding box center [644, 42] width 38 height 11
click at [660, 53] on button "Preview" at bounding box center [649, 56] width 49 height 13
click at [602, 43] on button "Close" at bounding box center [602, 42] width 38 height 11
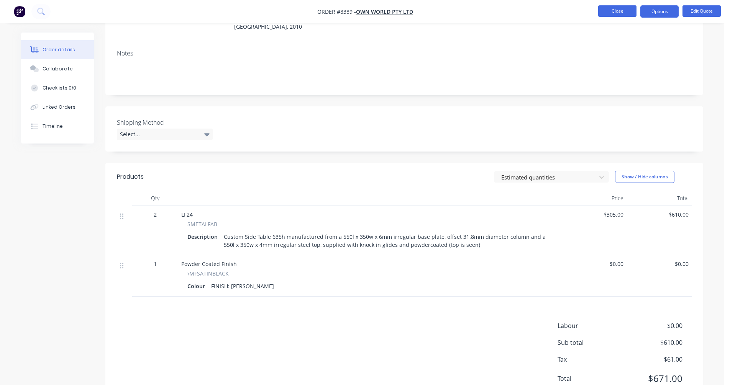
click at [617, 12] on button "Close" at bounding box center [617, 10] width 38 height 11
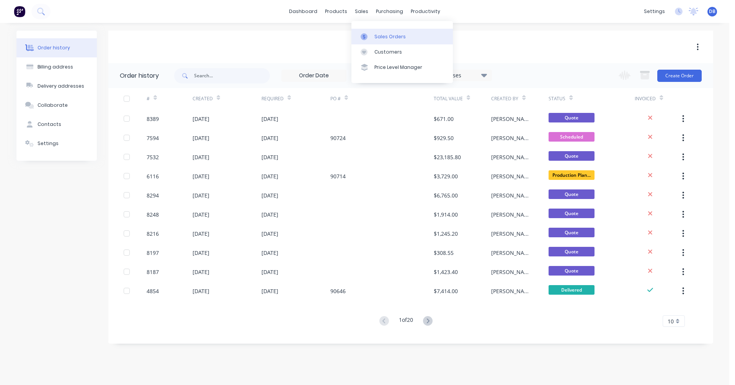
click at [372, 36] on div at bounding box center [366, 36] width 11 height 7
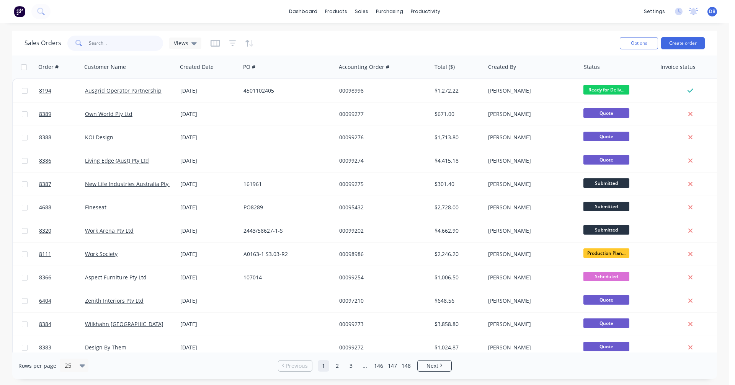
click at [121, 45] on input "text" at bounding box center [126, 43] width 75 height 15
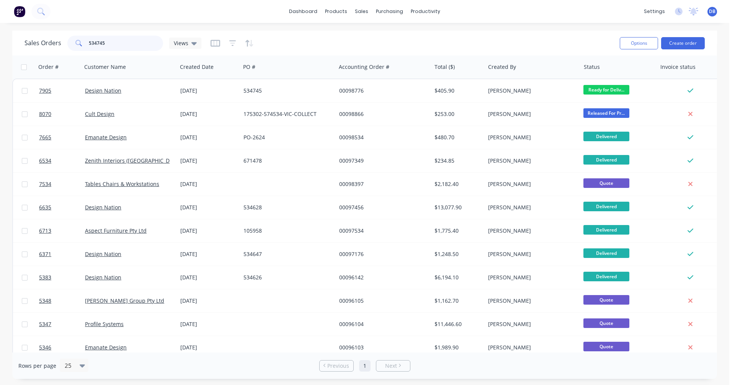
type input "534745"
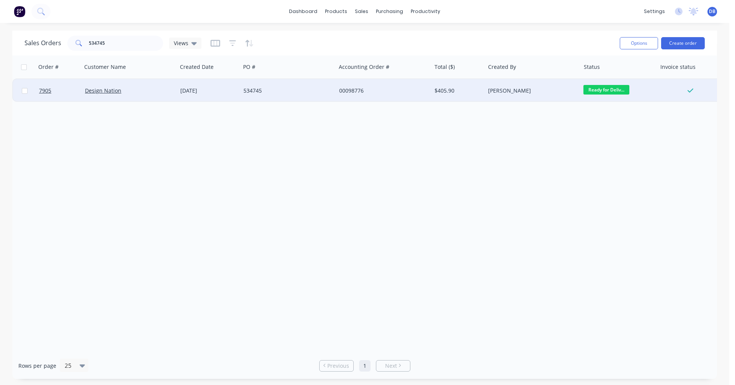
click at [257, 91] on div "534745" at bounding box center [286, 91] width 85 height 8
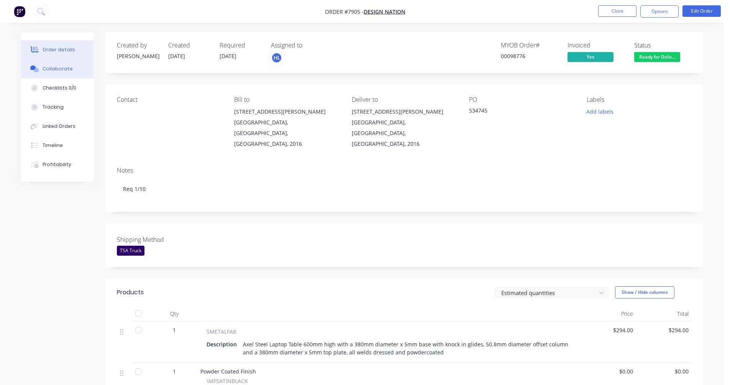
click at [55, 67] on div "Collaborate" at bounding box center [58, 68] width 30 height 7
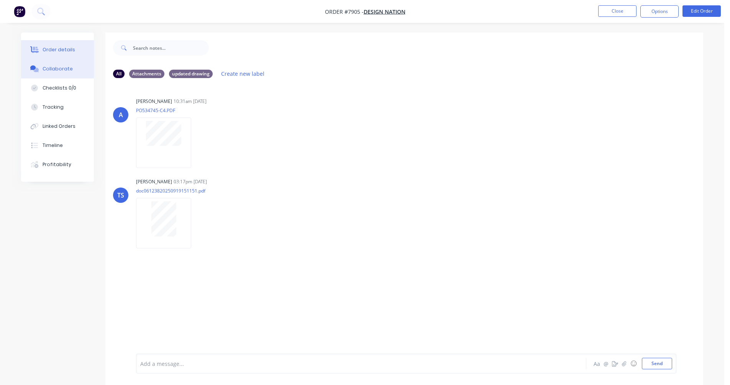
click at [58, 46] on button "Order details" at bounding box center [57, 49] width 73 height 19
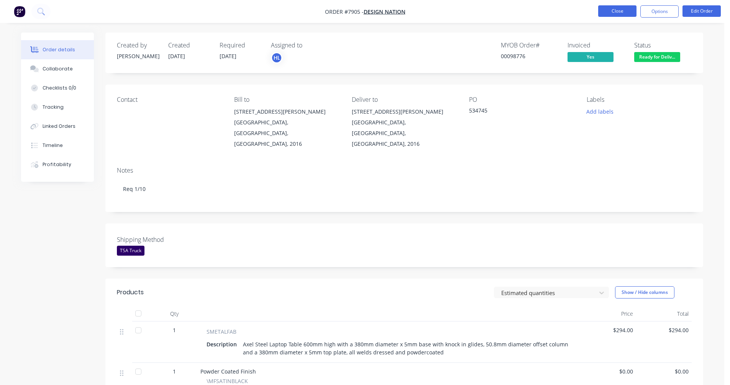
click at [612, 10] on button "Close" at bounding box center [617, 10] width 38 height 11
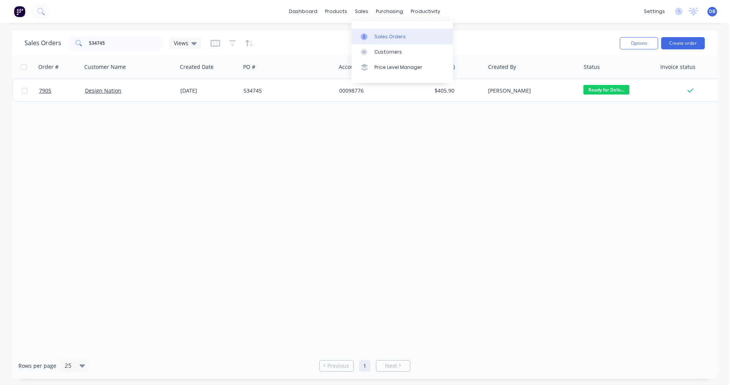
click at [378, 35] on div "Sales Orders" at bounding box center [390, 36] width 31 height 7
click at [685, 43] on button "Create order" at bounding box center [683, 43] width 44 height 12
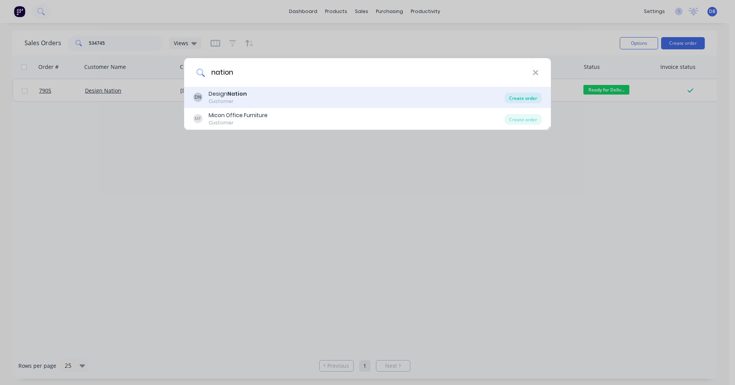
type input "nation"
click at [529, 98] on div "Create order" at bounding box center [523, 98] width 37 height 11
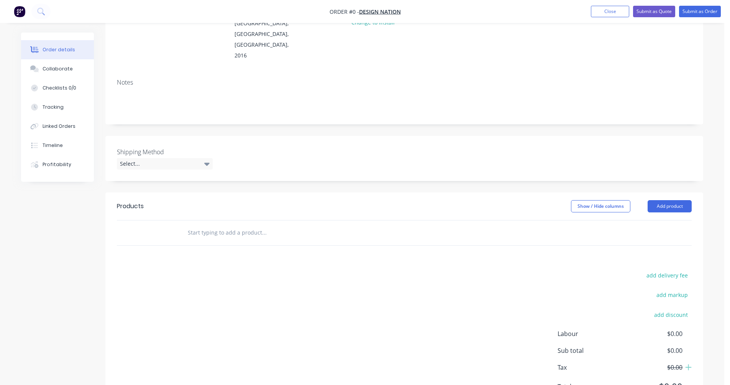
scroll to position [115, 0]
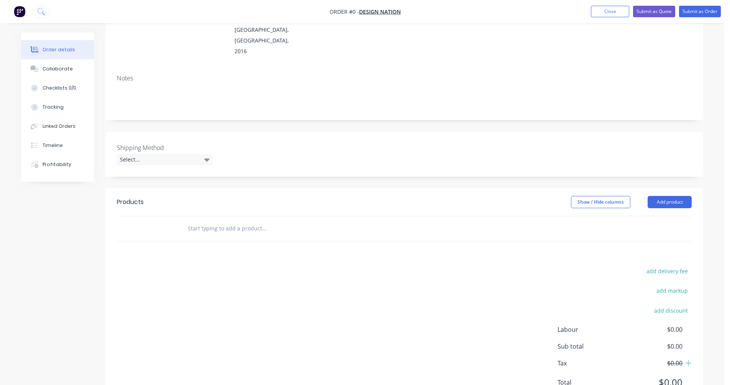
click at [207, 221] on input "text" at bounding box center [263, 228] width 153 height 15
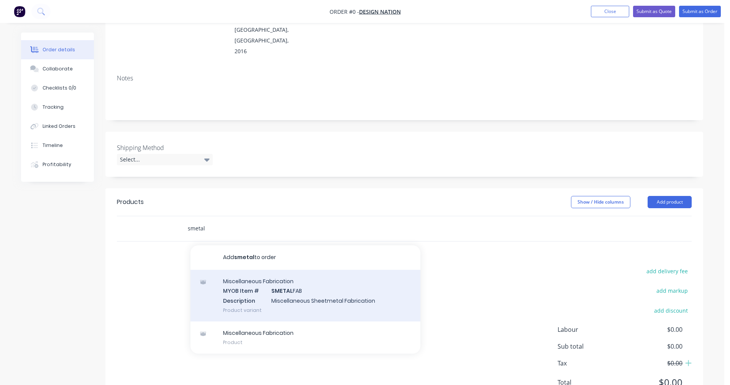
type input "smetal"
click at [278, 270] on div "Miscellaneous Fabrication MYOB Item # SMETAL FAB Description Miscellaneous Shee…" at bounding box center [305, 296] width 230 height 52
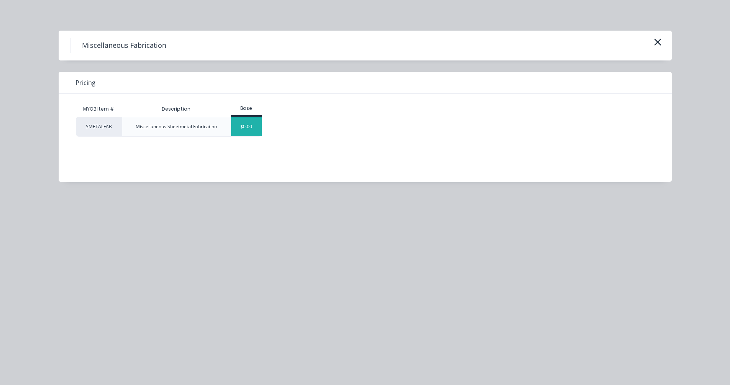
click at [244, 132] on div "$0.00" at bounding box center [246, 126] width 31 height 19
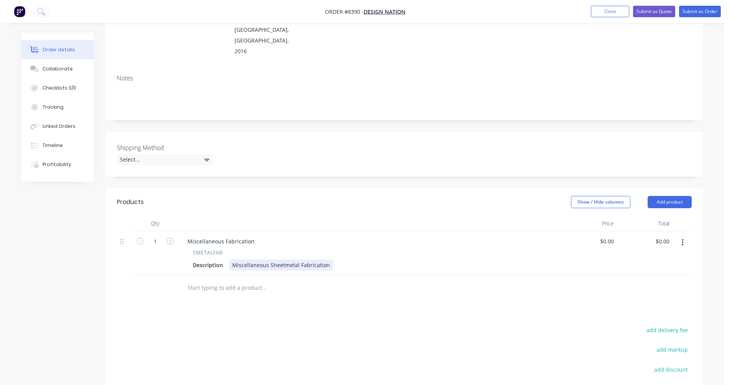
click at [288, 260] on div "Miscellaneous Sheetmetal Fabrication" at bounding box center [281, 265] width 104 height 11
drag, startPoint x: 328, startPoint y: 232, endPoint x: 219, endPoint y: 232, distance: 108.8
click at [219, 260] on div "Description Miscellaneous Sheetmetal Fabrication" at bounding box center [368, 265] width 357 height 11
paste div
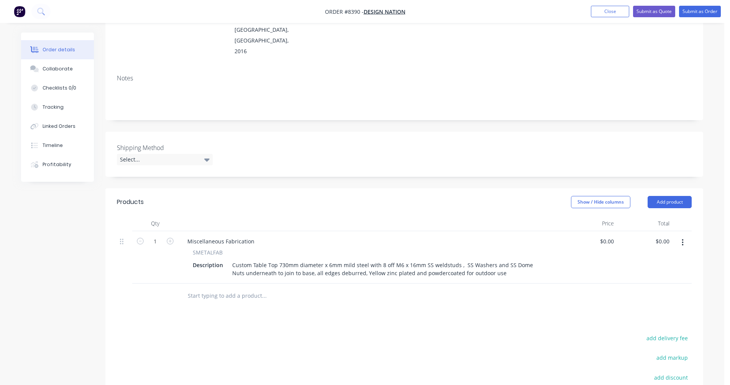
click at [233, 288] on input "text" at bounding box center [263, 295] width 153 height 15
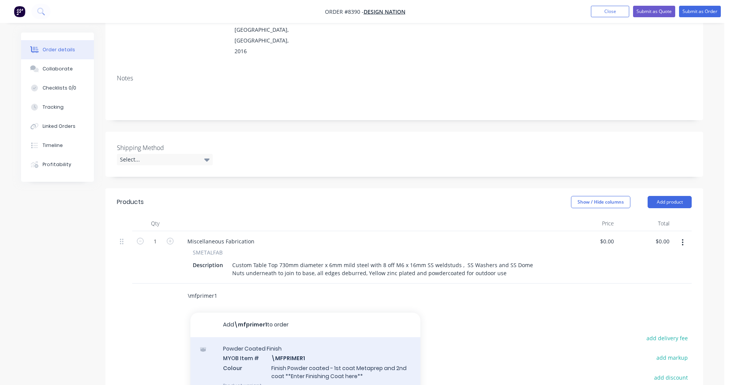
type input "\mfprimer1"
click at [321, 337] on div "Powder Coated Finish MYOB Item # \MFPRIMER1 Colour Finish Powder coated - 1st c…" at bounding box center [305, 367] width 230 height 60
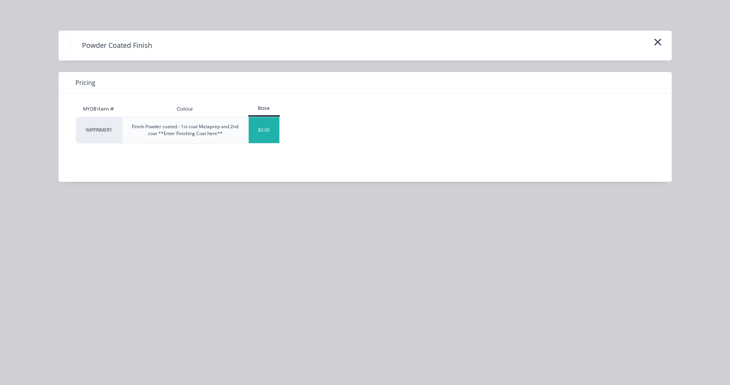
click at [262, 129] on div "$0.00" at bounding box center [264, 130] width 31 height 26
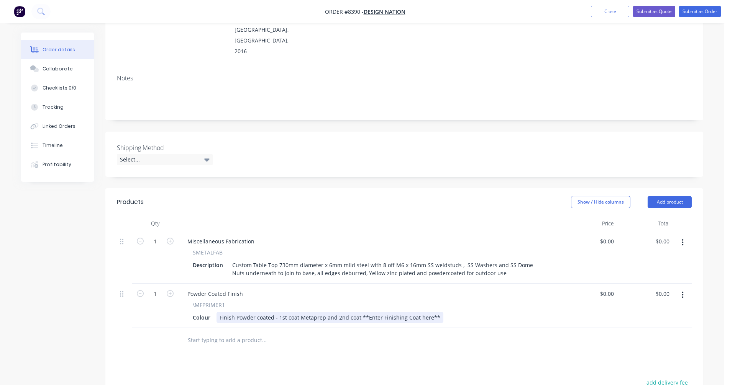
click at [380, 312] on div "Finish Powder coated - 1st coat Metaprep and 2nd coat **Enter Finishing Coat he…" at bounding box center [329, 317] width 227 height 11
drag, startPoint x: 432, startPoint y: 286, endPoint x: 357, endPoint y: 285, distance: 75.1
click at [357, 312] on div "Finish Powder coated - 1st coat Metaprep and 2nd coat **Enter Finishing Coat he…" at bounding box center [329, 317] width 227 height 11
type input "$0.00"
click at [169, 238] on icon "button" at bounding box center [170, 241] width 7 height 7
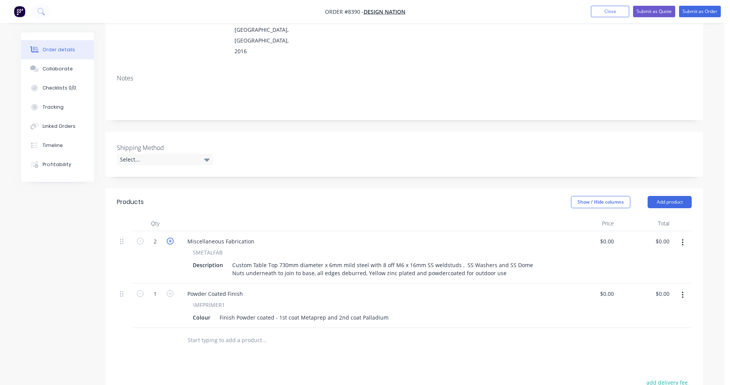
click at [169, 238] on icon "button" at bounding box center [170, 241] width 7 height 7
click at [170, 238] on icon "button" at bounding box center [170, 241] width 7 height 7
click at [169, 238] on icon "button" at bounding box center [170, 241] width 7 height 7
type input "5"
click at [198, 236] on div "Miscellaneous Fabrication" at bounding box center [220, 241] width 79 height 11
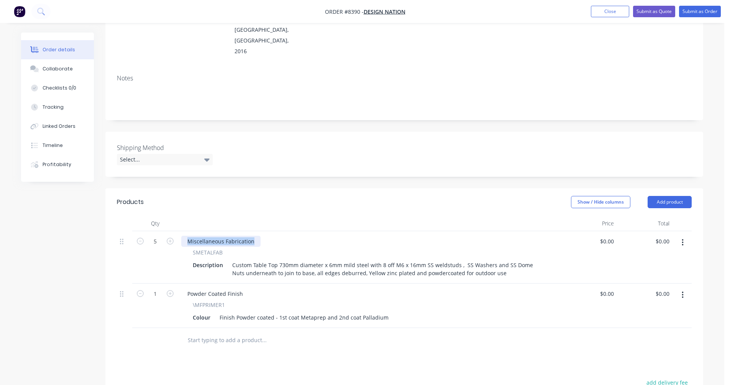
drag, startPoint x: 252, startPoint y: 211, endPoint x: 179, endPoint y: 216, distance: 72.9
click at [178, 231] on div "Miscellaneous Fabrication SMETALFAB Description Custom Table Top 730mm diameter…" at bounding box center [369, 257] width 383 height 52
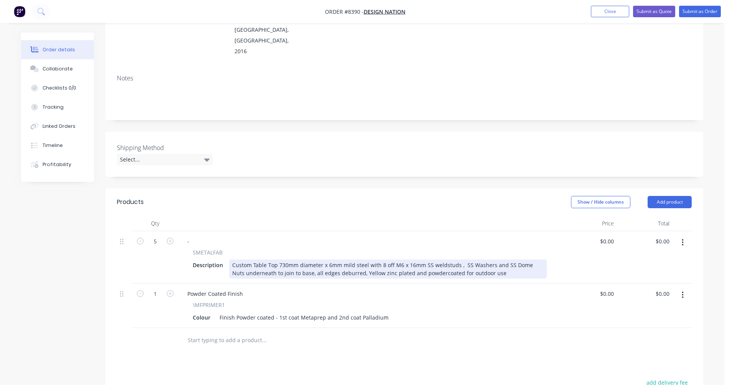
click at [459, 260] on div "Custom Table Top 730mm diameter x 6mm mild steel with 8 off M6 x 16mm SS weldst…" at bounding box center [388, 269] width 318 height 19
click at [489, 260] on div "Custom Table Top 730mm diameter x 6mm mild steel with 8 off M6 x 16mm SS weldst…" at bounding box center [388, 269] width 318 height 19
click at [316, 260] on div "Custom Table Top 730mm diameter x 6mm mild steel with 8 off M6 x 16mm SS weldst…" at bounding box center [388, 269] width 318 height 19
click at [334, 260] on div "Custom Table Top 730mm diameter x 6mm mild steel with 8 off M6 x 16mm SS weldst…" at bounding box center [388, 269] width 318 height 19
type input "$396.40"
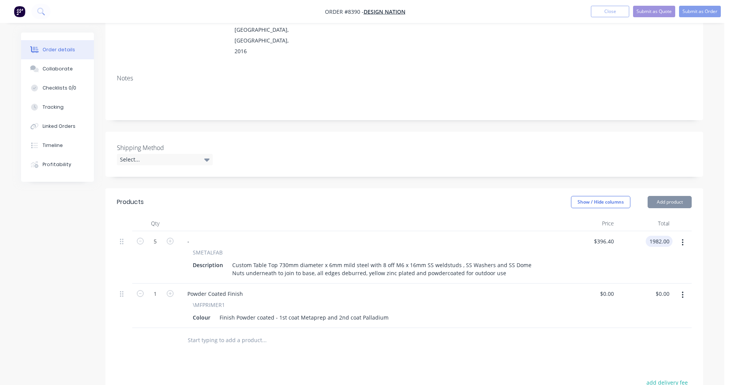
type input "$1,982.00"
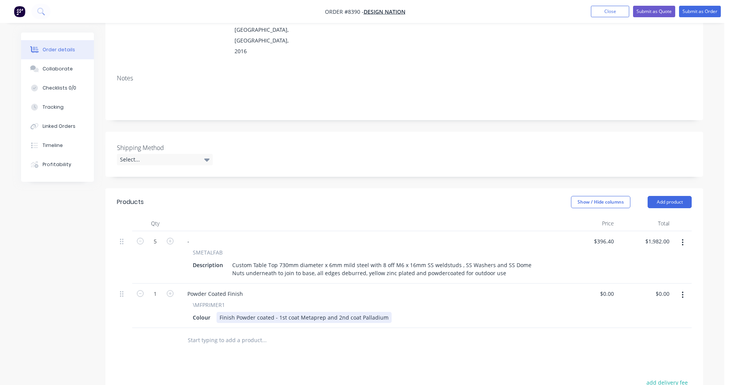
click at [353, 312] on div "Finish Powder coated - 1st coat Metaprep and 2nd coat Palladium" at bounding box center [303, 317] width 175 height 11
click at [655, 11] on button "Submit as Quote" at bounding box center [654, 11] width 42 height 11
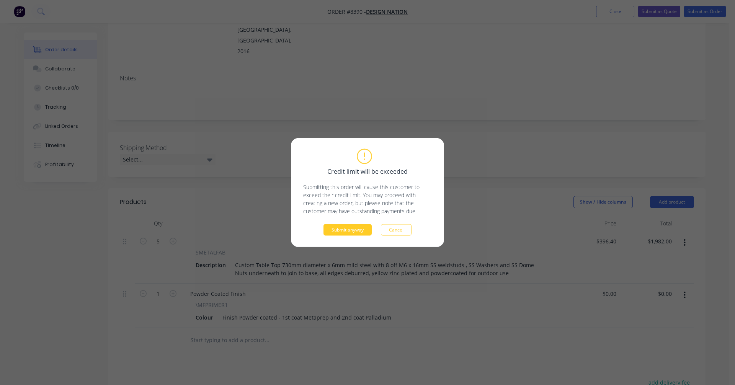
click at [355, 229] on button "Submit anyway" at bounding box center [348, 229] width 48 height 11
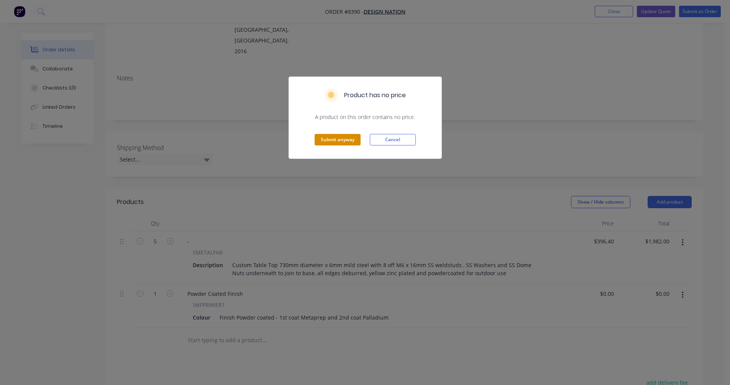
click at [331, 141] on button "Submit anyway" at bounding box center [337, 139] width 46 height 11
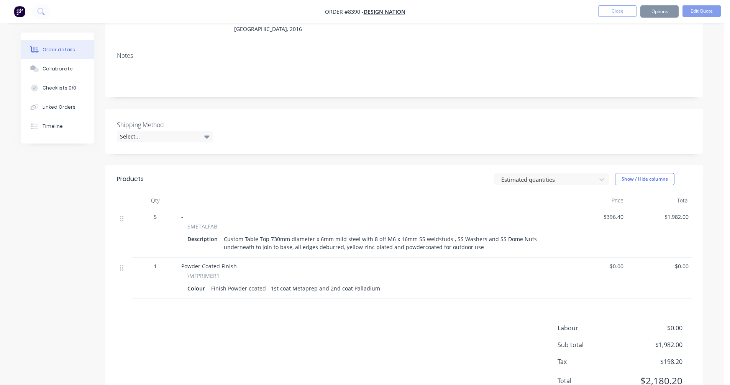
scroll to position [115, 0]
click at [468, 234] on div "Custom Table Top 730mm diameter x 6mm mild steel with 8 off M6 x 16mm SS weldst…" at bounding box center [386, 243] width 331 height 19
click at [475, 234] on div "Custom Table Top 730mm diameter x 6mm mild steel with 8 off M6 x 16mm SS weldst…" at bounding box center [386, 243] width 331 height 19
click at [697, 12] on button "Edit Quote" at bounding box center [701, 10] width 38 height 11
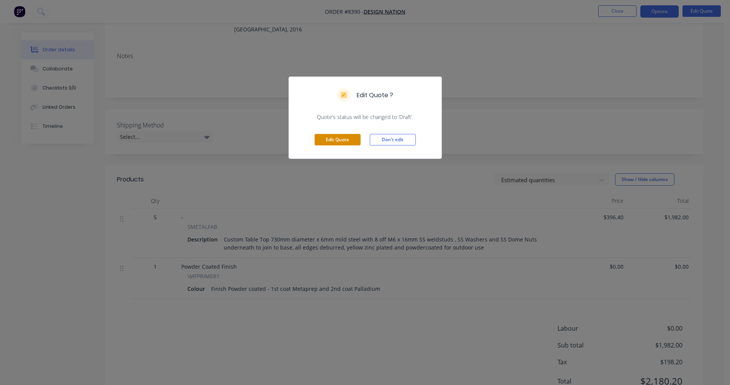
click at [337, 139] on button "Edit Quote" at bounding box center [337, 139] width 46 height 11
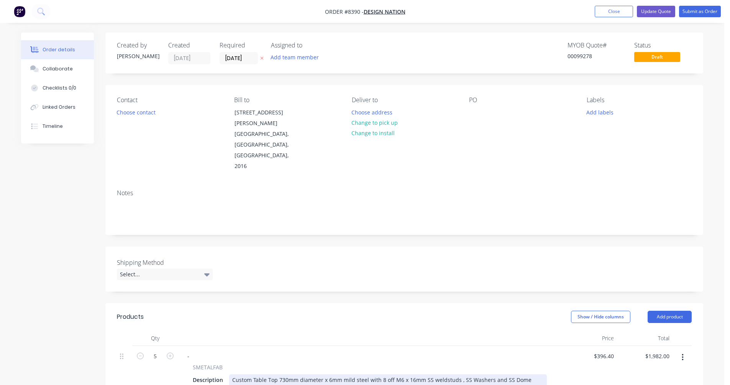
click at [457, 375] on div "Custom Table Top 730mm diameter x 6mm mild steel with 8 off M6 x 16mm SS weldst…" at bounding box center [388, 384] width 318 height 19
type input "$416.00"
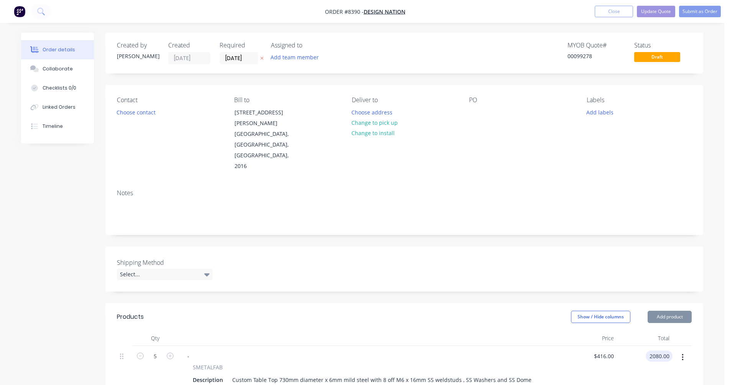
type input "$2,080.00"
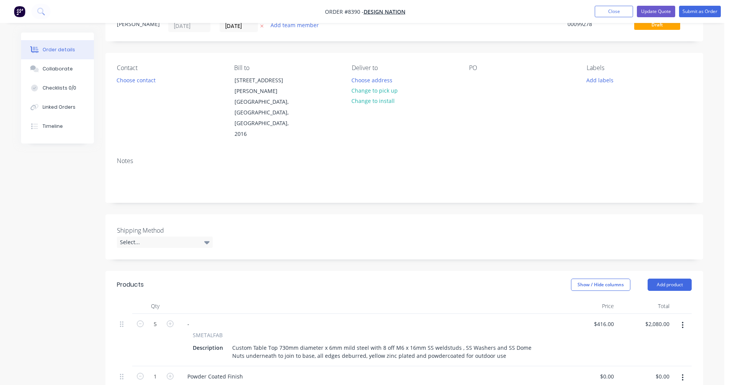
scroll to position [115, 0]
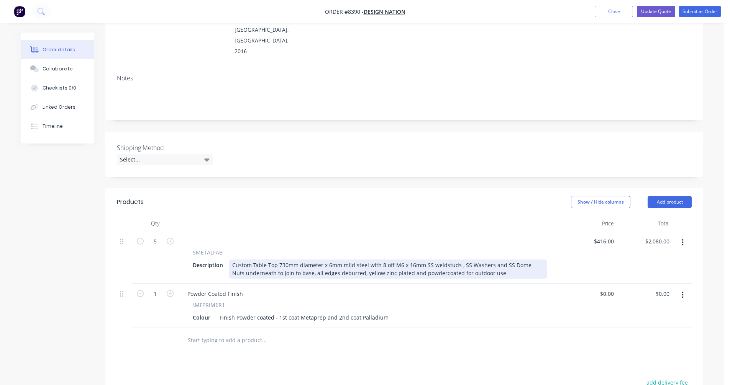
click at [456, 260] on div "Custom Table Top 730mm diameter x 6mm mild steel with 8 off M6 x 16mm SS weldst…" at bounding box center [388, 269] width 318 height 19
click at [385, 260] on div "Custom Table Top 730mm diameter x 6mm mild steel with 8 off M6 x 16mm SS weldst…" at bounding box center [388, 269] width 318 height 19
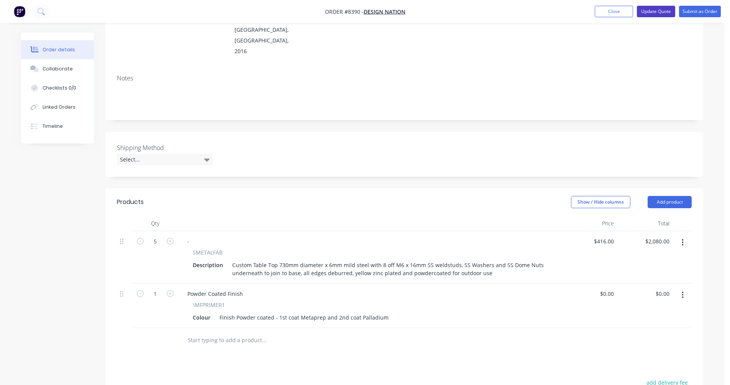
click at [656, 11] on button "Update Quote" at bounding box center [656, 11] width 38 height 11
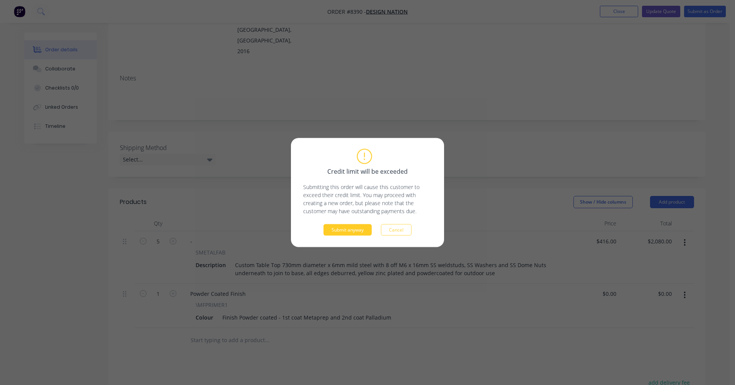
click at [343, 230] on button "Submit anyway" at bounding box center [348, 229] width 48 height 11
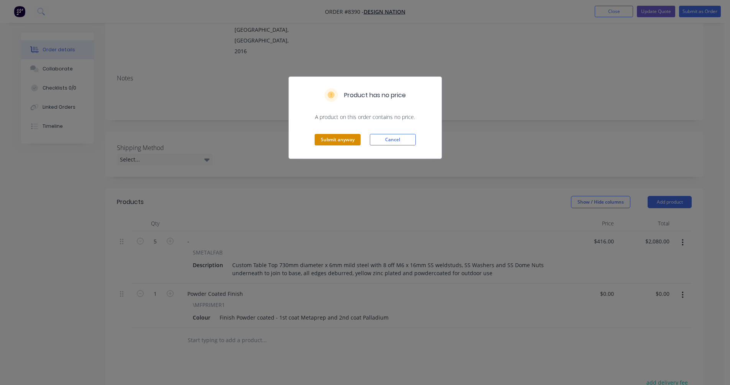
click at [344, 144] on button "Submit anyway" at bounding box center [337, 139] width 46 height 11
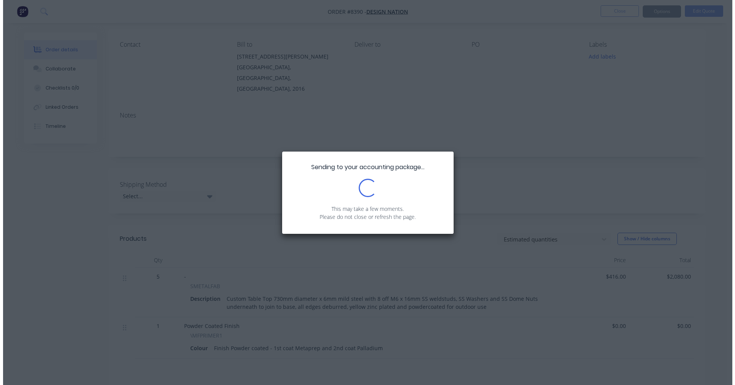
scroll to position [0, 0]
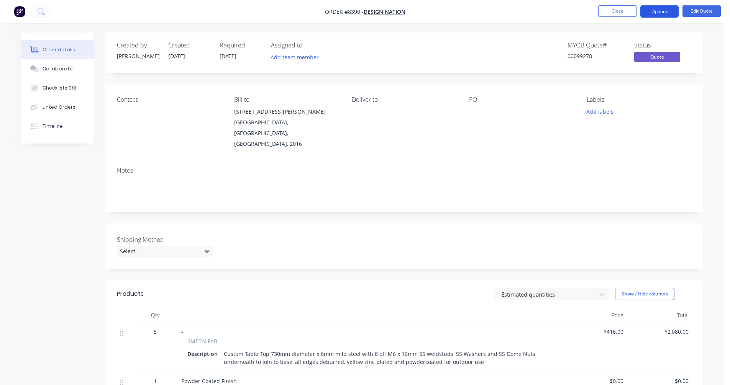
click at [655, 8] on button "Options" at bounding box center [659, 11] width 38 height 12
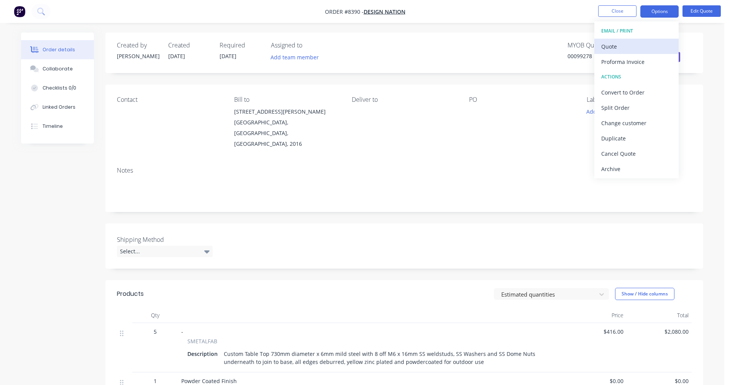
click at [607, 47] on div "Quote" at bounding box center [636, 46] width 70 height 11
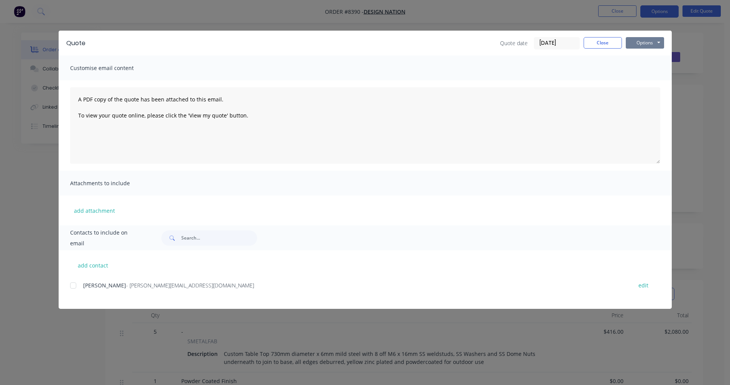
click at [650, 39] on button "Options" at bounding box center [644, 42] width 38 height 11
click at [655, 53] on button "Preview" at bounding box center [649, 56] width 49 height 13
click at [599, 47] on button "Close" at bounding box center [602, 42] width 38 height 11
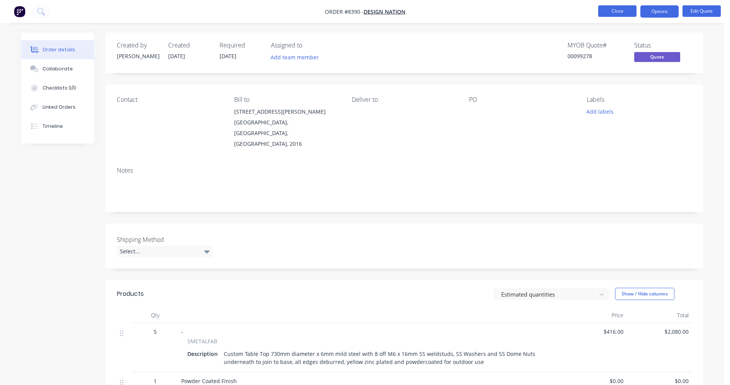
click at [614, 13] on button "Close" at bounding box center [617, 10] width 38 height 11
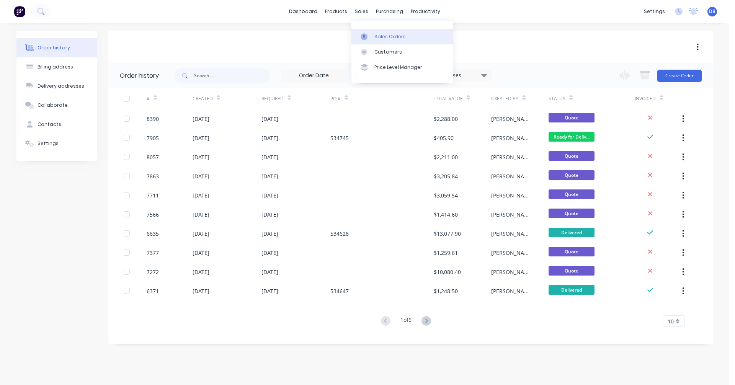
click at [385, 34] on div "Sales Orders" at bounding box center [390, 36] width 31 height 7
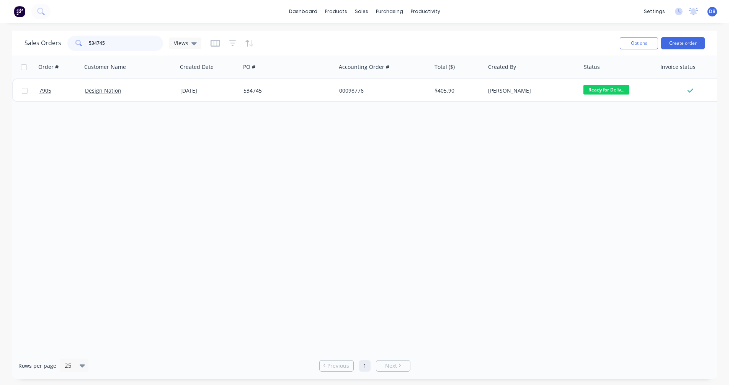
drag, startPoint x: 112, startPoint y: 43, endPoint x: 64, endPoint y: 40, distance: 48.0
click at [67, 40] on div "534745" at bounding box center [115, 43] width 96 height 15
